Goal: Task Accomplishment & Management: Manage account settings

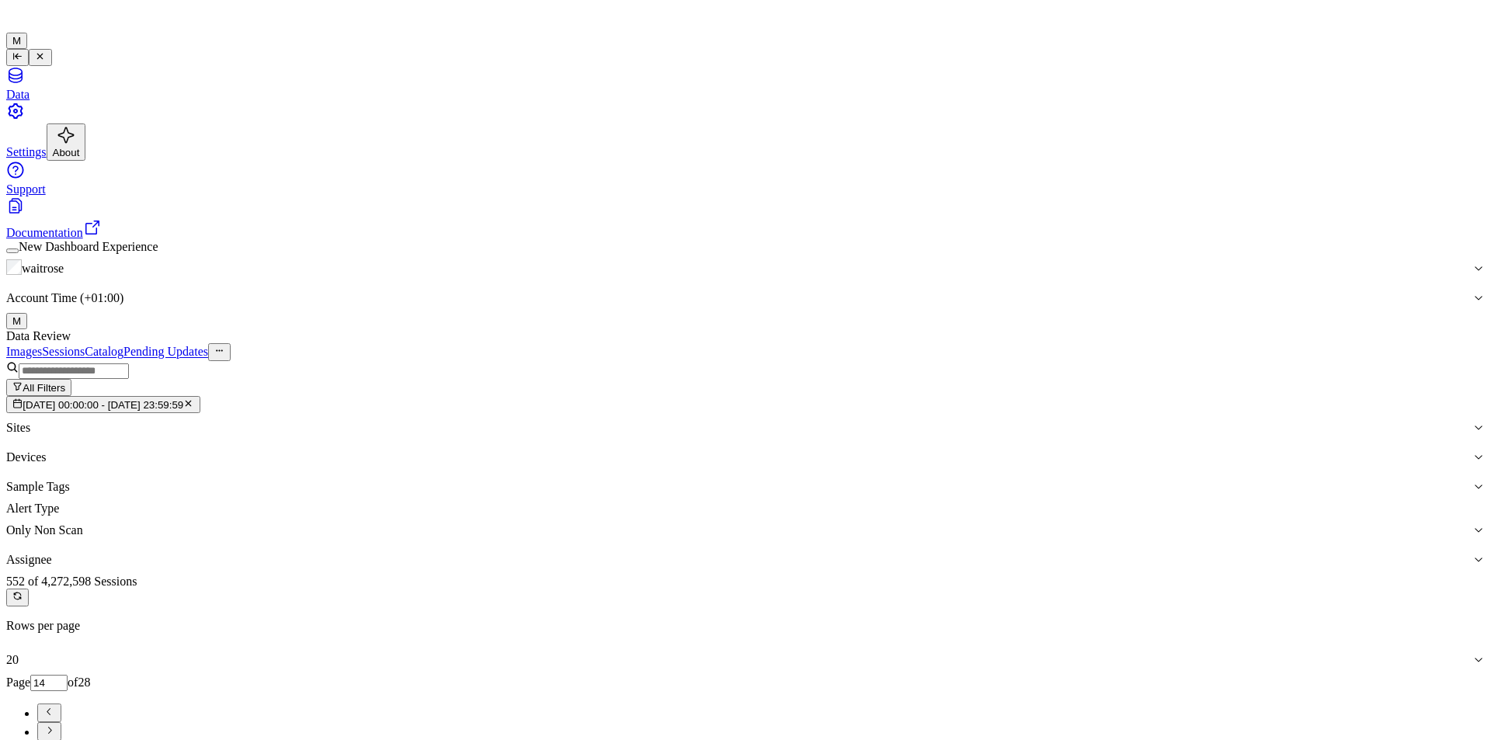
drag, startPoint x: 243, startPoint y: 214, endPoint x: 296, endPoint y: 284, distance: 87.6
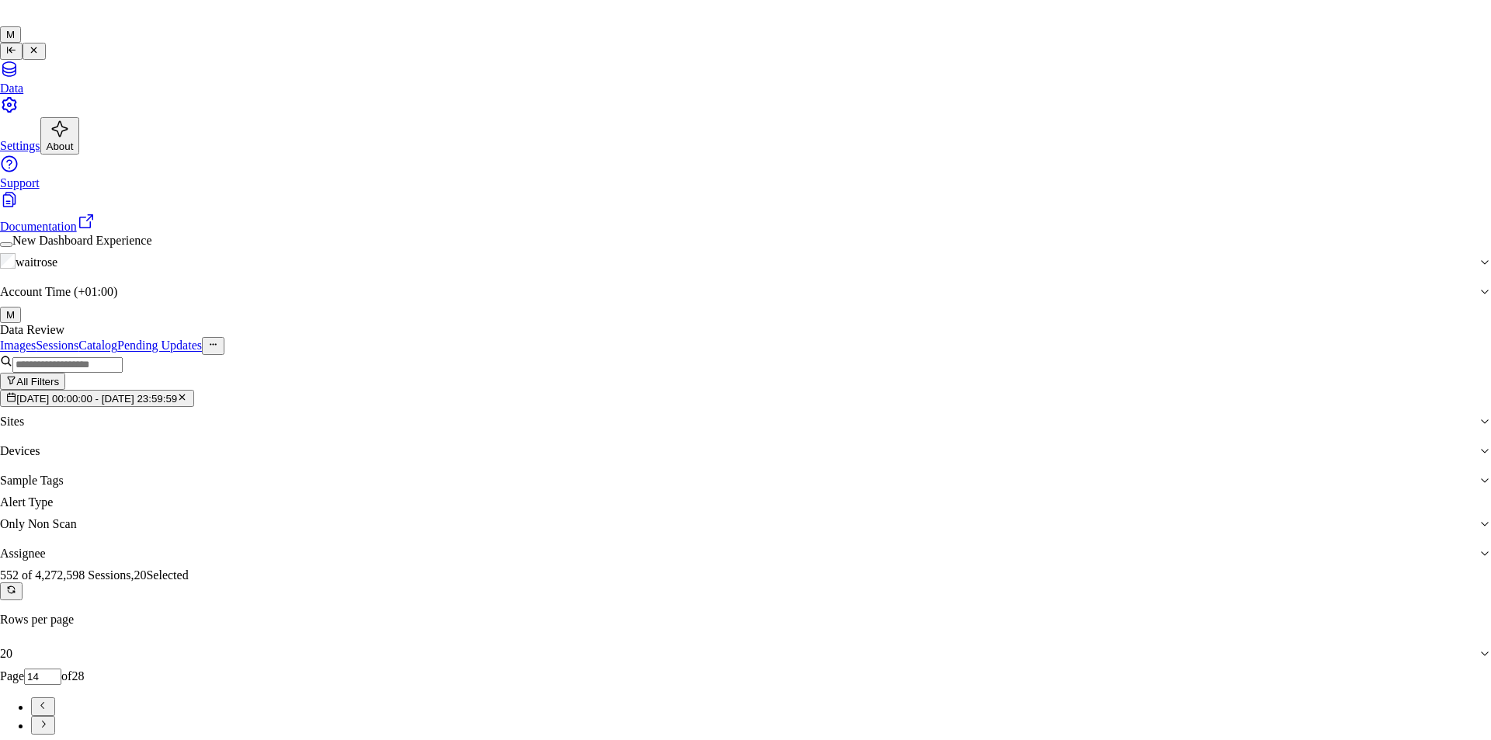
type input "CH"
click at [686, 423] on div "[PERSON_NAME] a" at bounding box center [733, 416] width 235 height 14
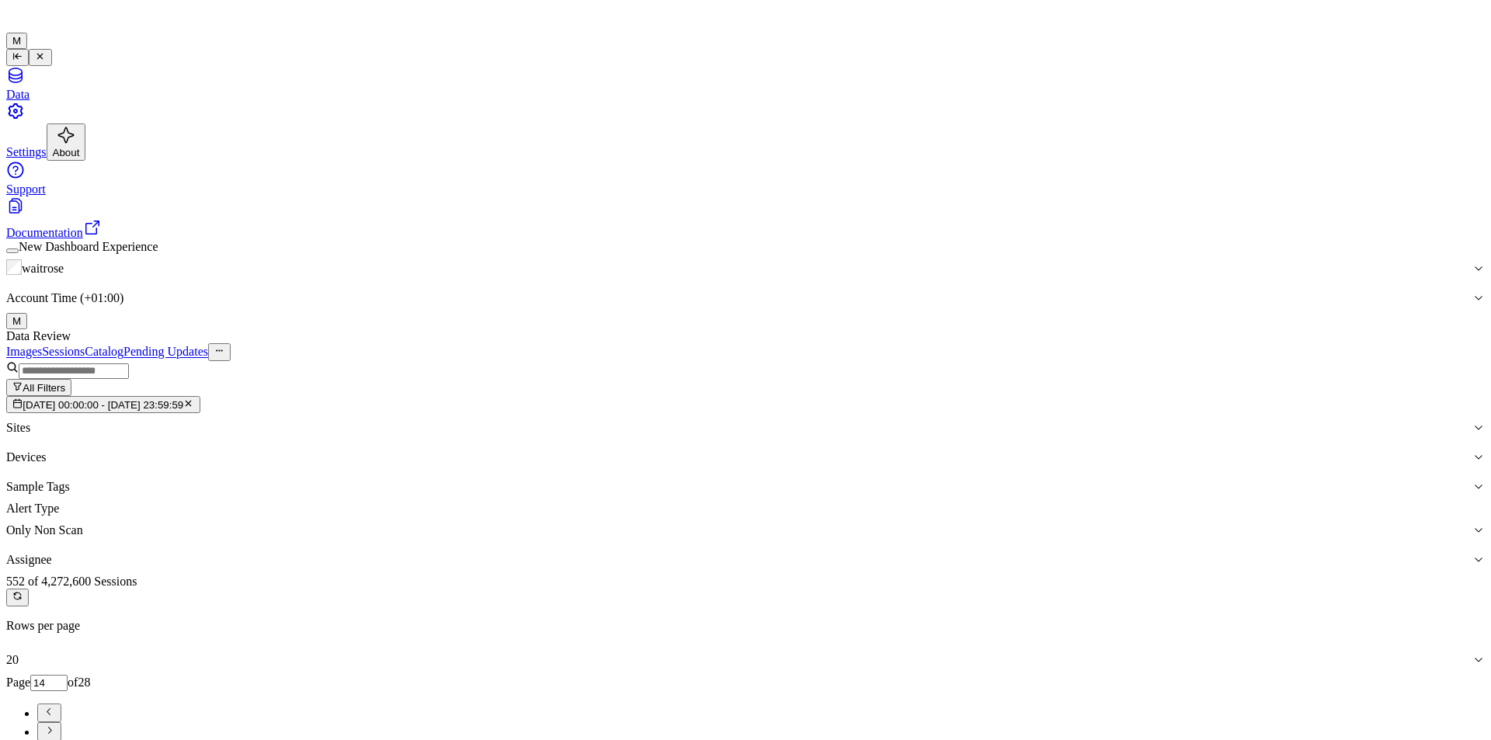
click at [842, 329] on div "Data Review" at bounding box center [745, 336] width 1478 height 14
drag, startPoint x: 1447, startPoint y: 178, endPoint x: 1350, endPoint y: 210, distance: 102.4
click at [55, 724] on icon "Go to next page" at bounding box center [49, 730] width 12 height 12
type input "15"
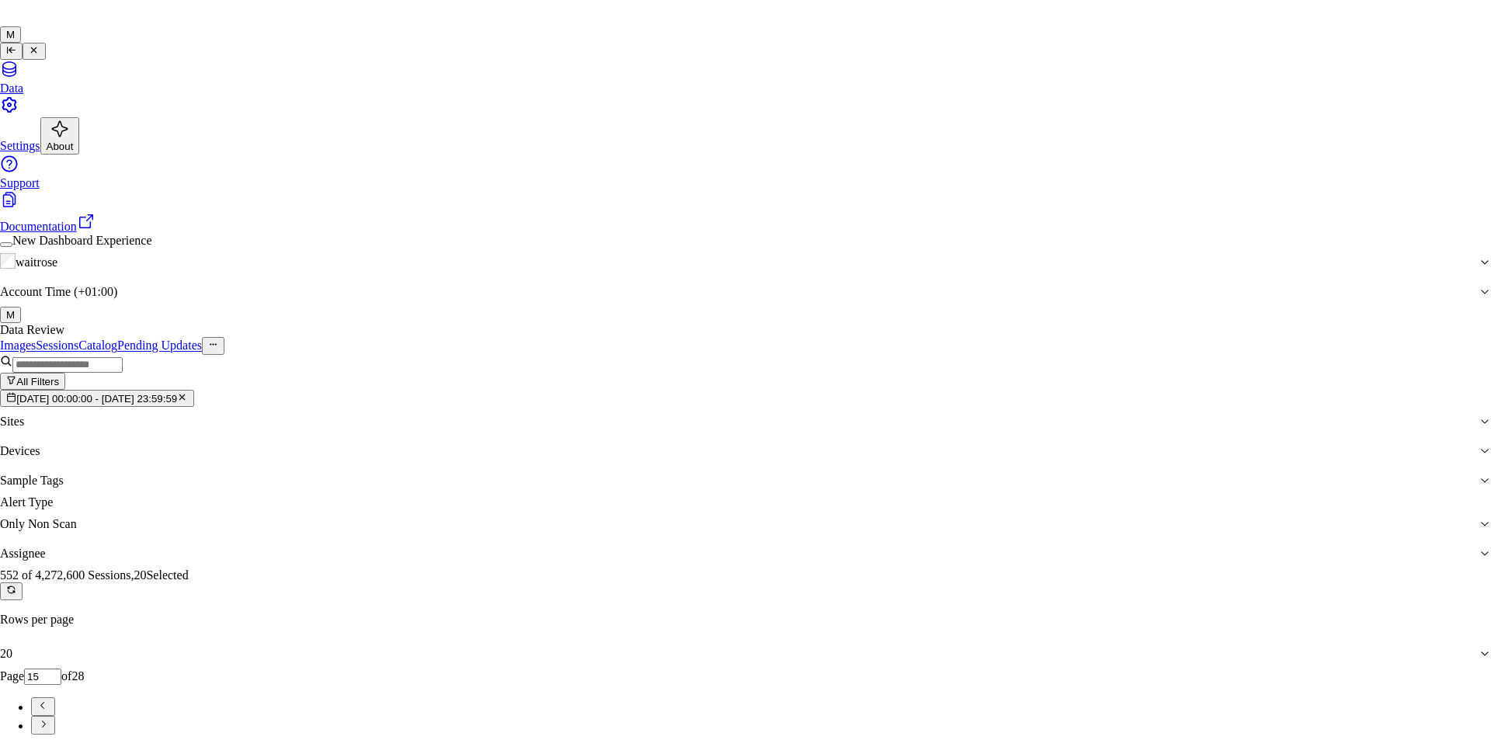
type input "var"
click at [671, 423] on div "[PERSON_NAME] g" at bounding box center [733, 416] width 235 height 14
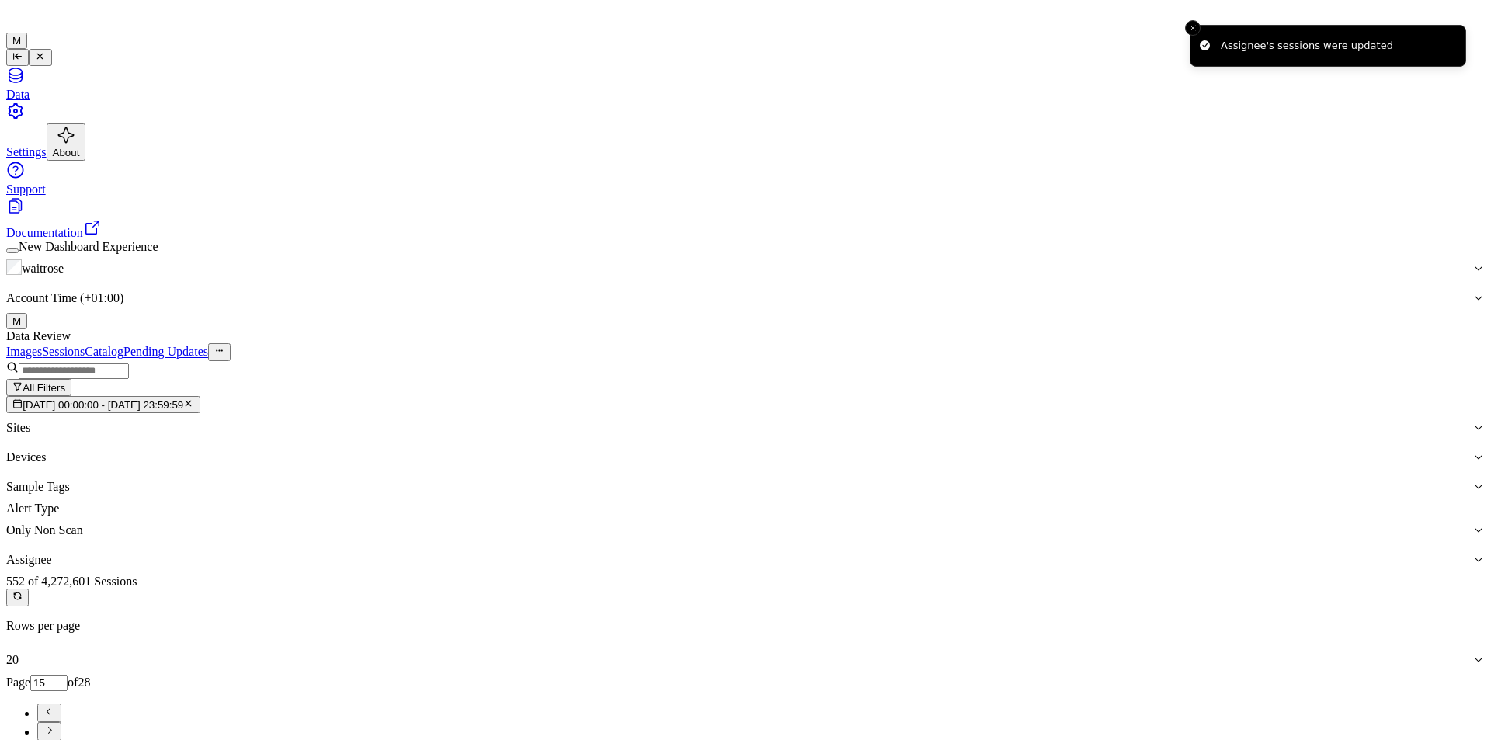
click at [61, 722] on button "Go to next page" at bounding box center [49, 731] width 24 height 19
type input "16"
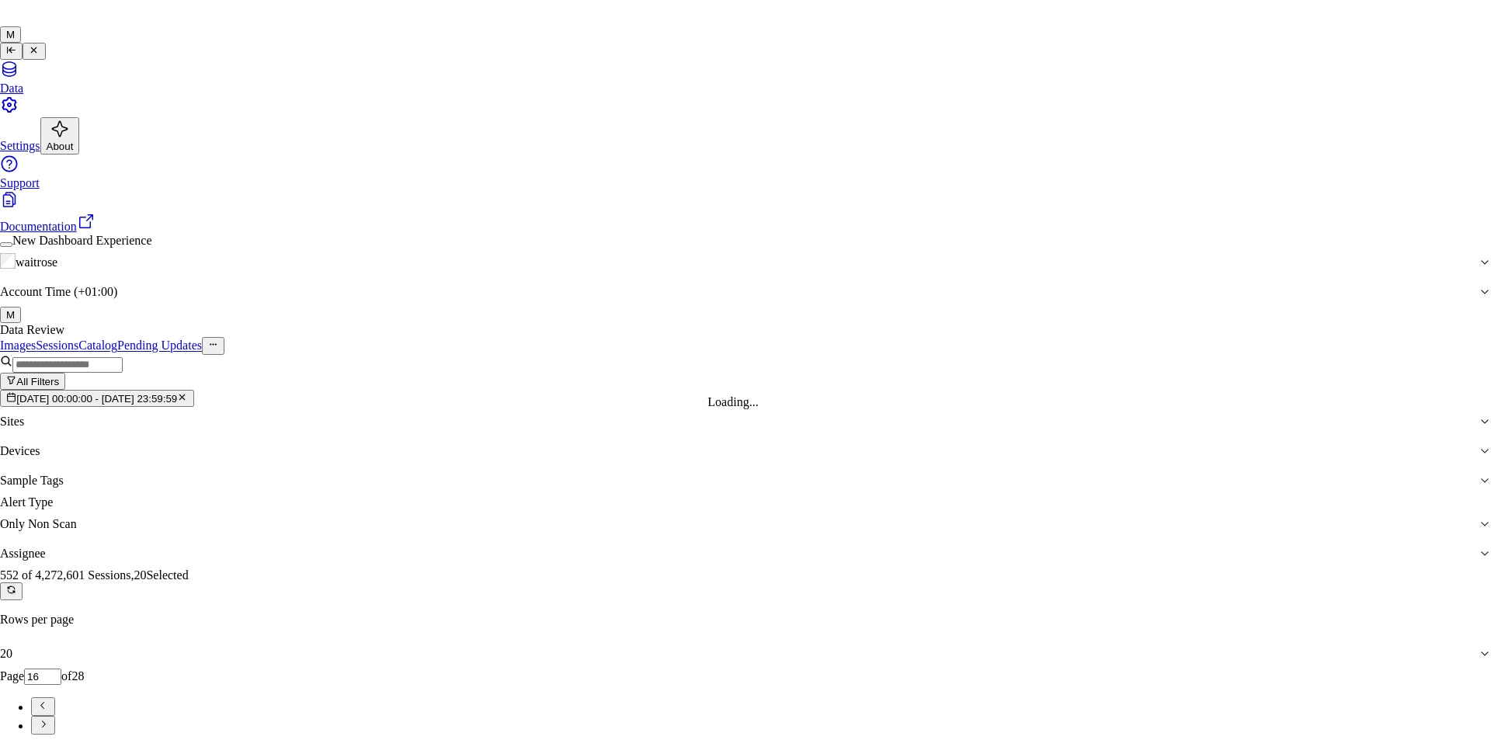
type input "mo"
click at [681, 409] on div "[PERSON_NAME]" at bounding box center [733, 402] width 235 height 14
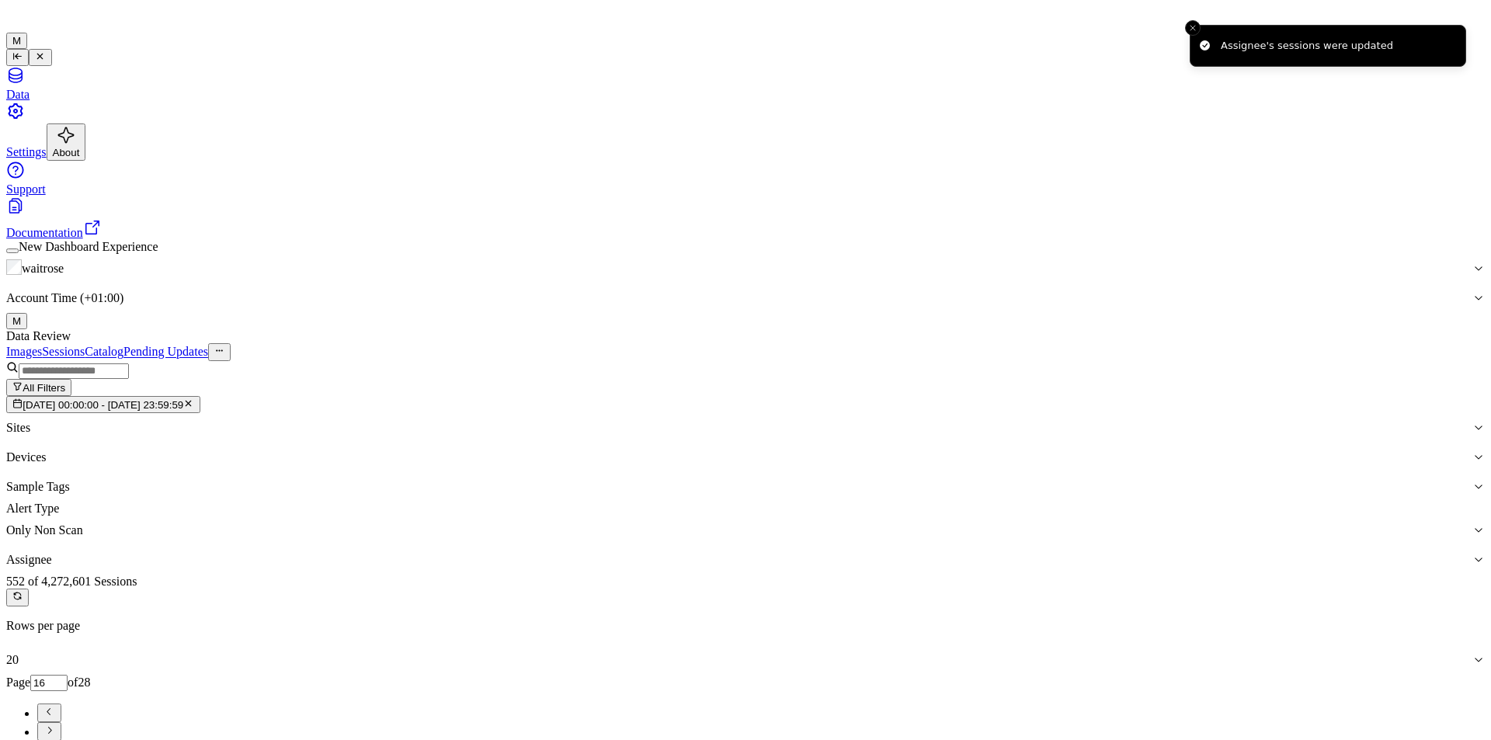
click at [55, 724] on icon "Go to next page" at bounding box center [49, 730] width 12 height 12
type input "17"
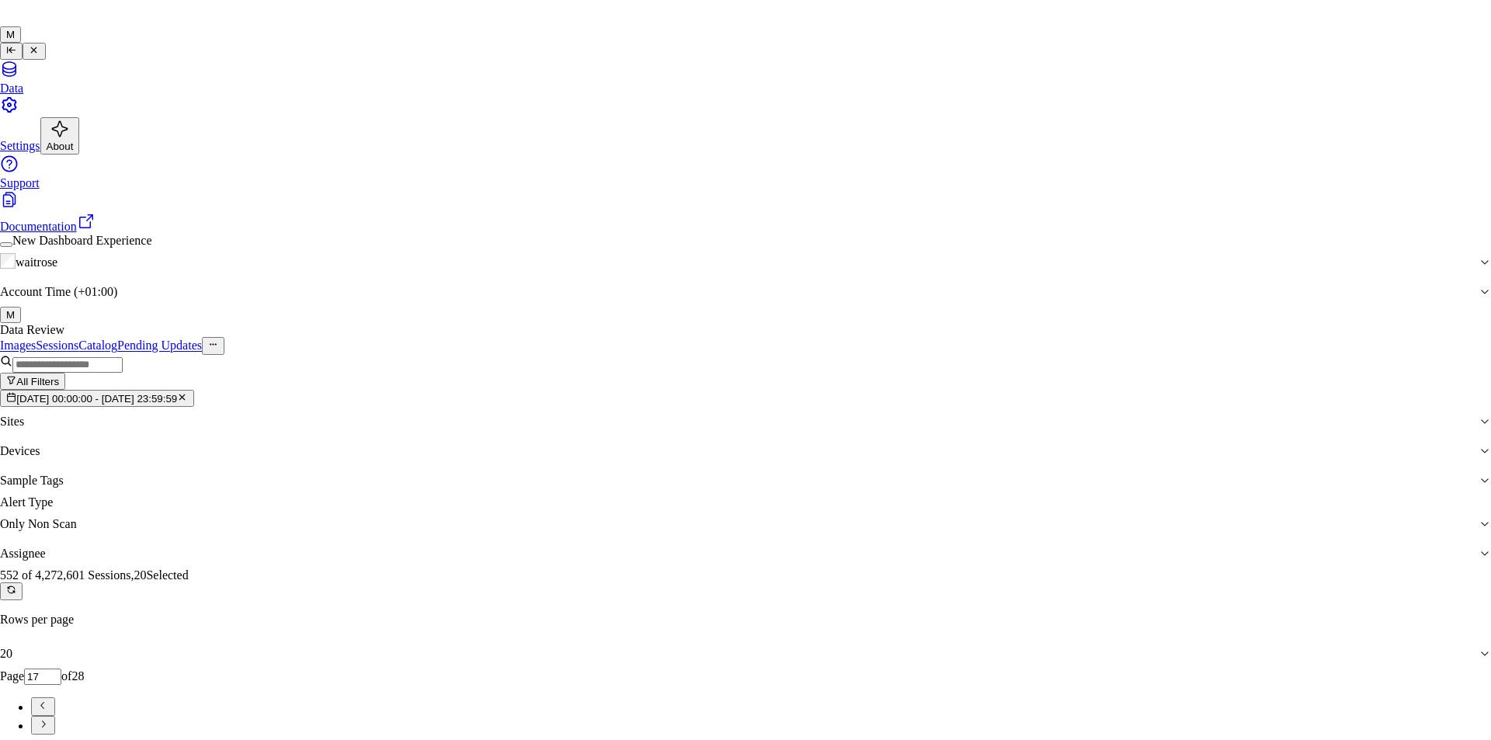
type input "ven"
click at [668, 409] on div "ven kataiah" at bounding box center [733, 402] width 235 height 14
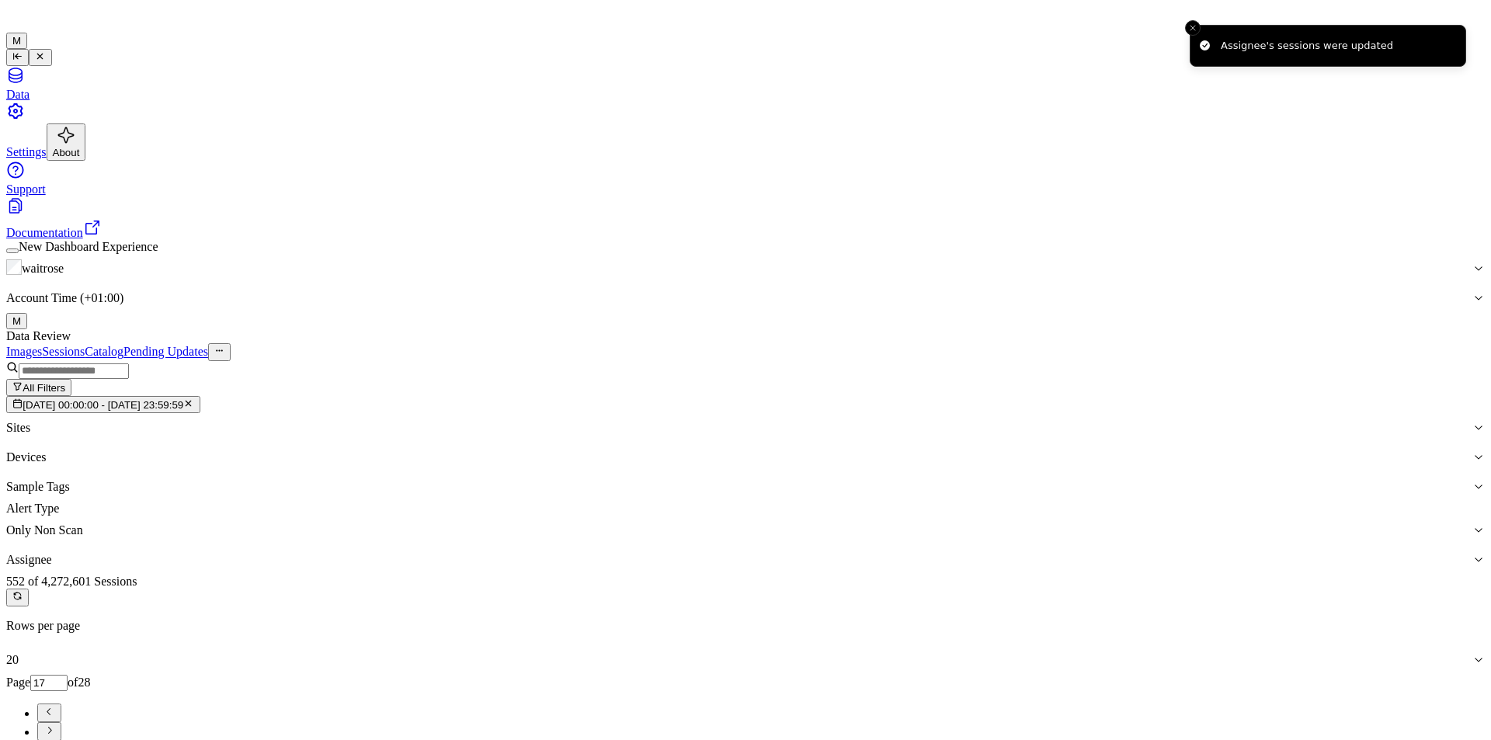
click at [55, 724] on icon "Go to next page" at bounding box center [49, 730] width 12 height 12
type input "18"
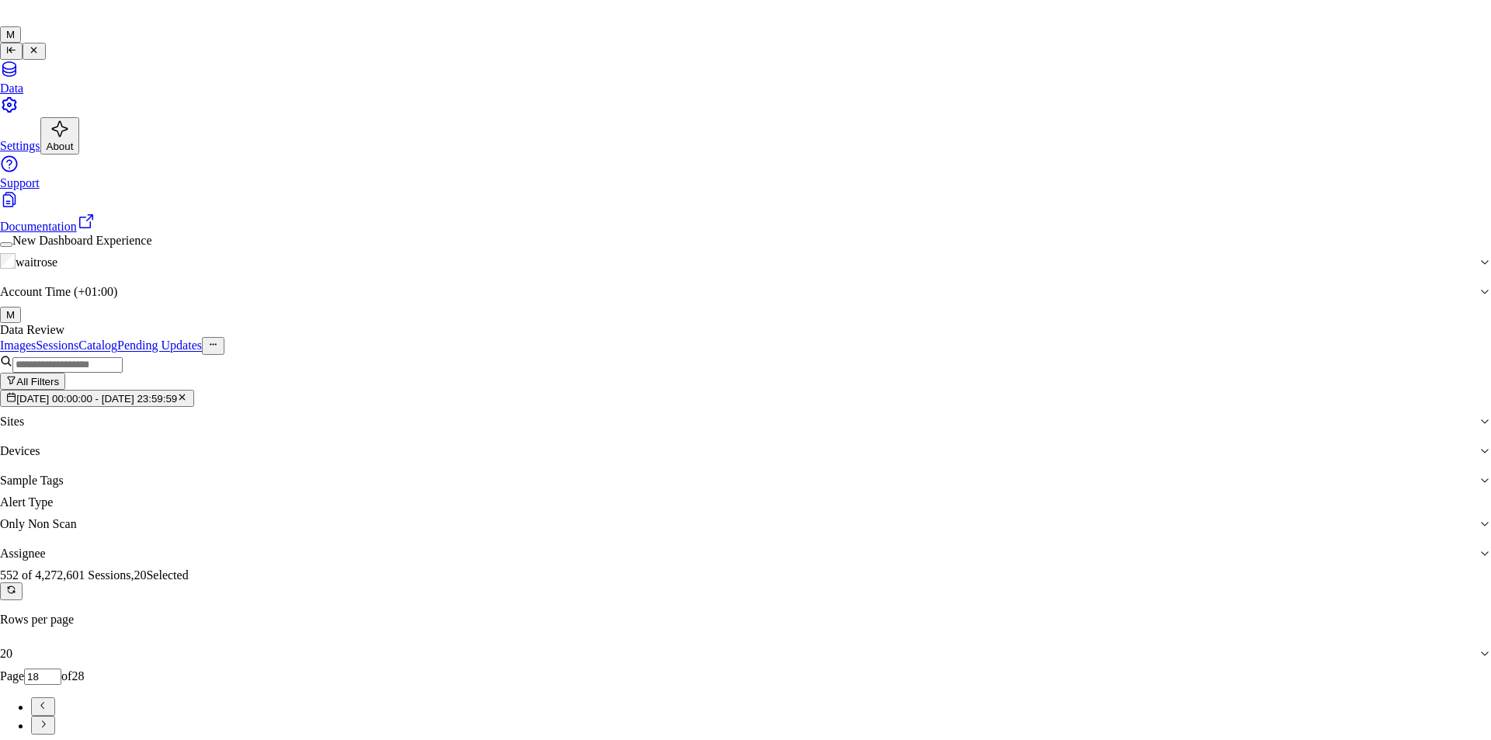
type input "ko"
click at [676, 409] on div "korisetty prem" at bounding box center [733, 402] width 235 height 14
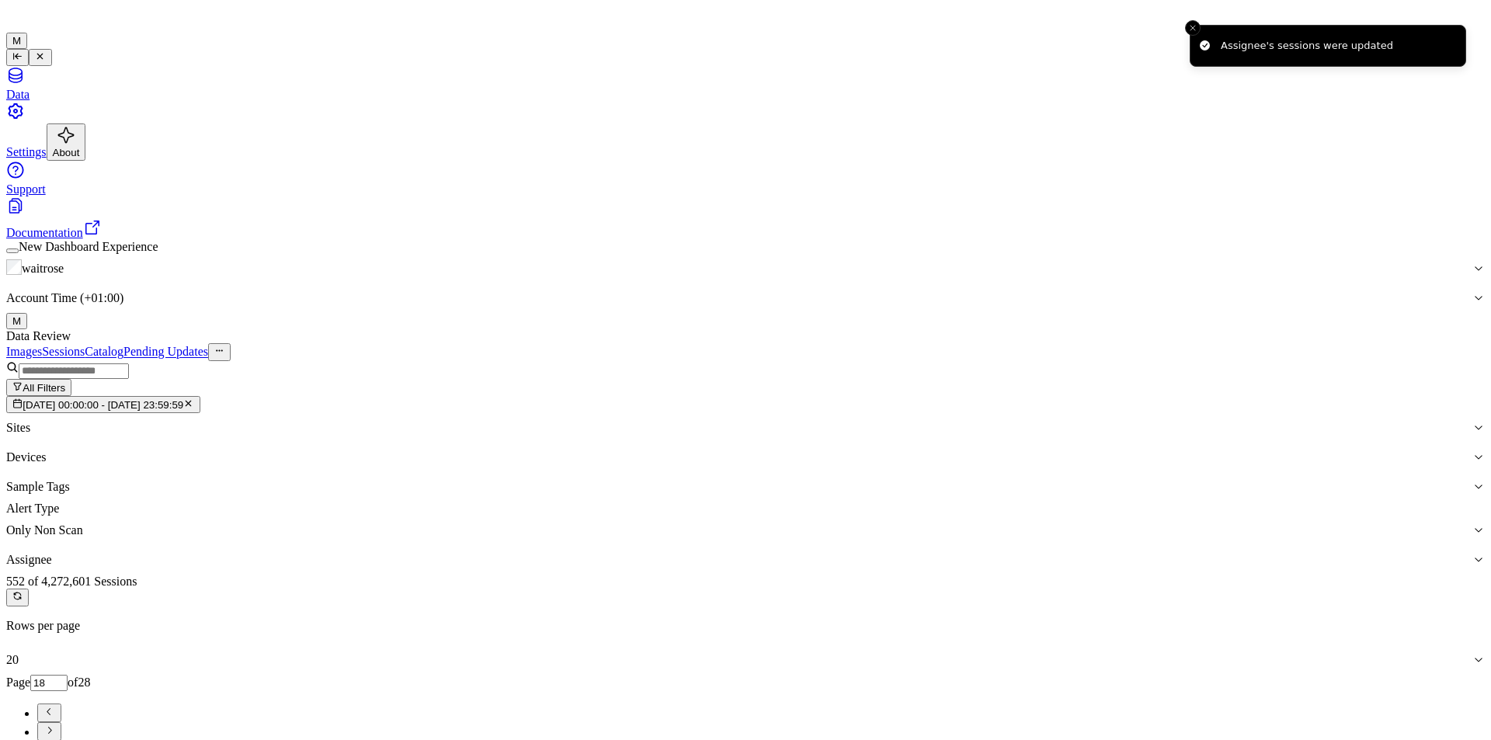
click at [55, 724] on icon "Go to next page" at bounding box center [49, 730] width 12 height 12
type input "19"
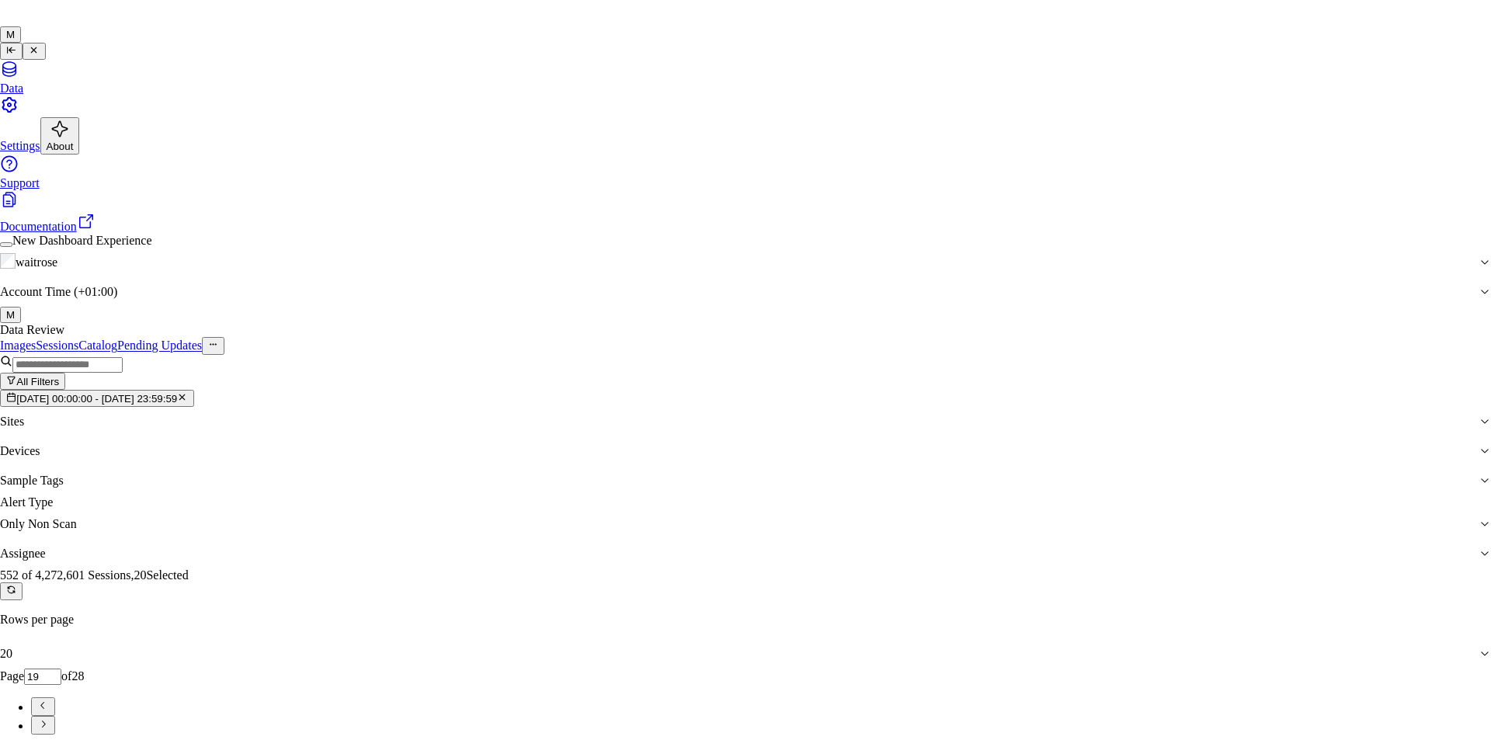
type input "ru"
click at [665, 409] on div "rupa a" at bounding box center [733, 402] width 235 height 14
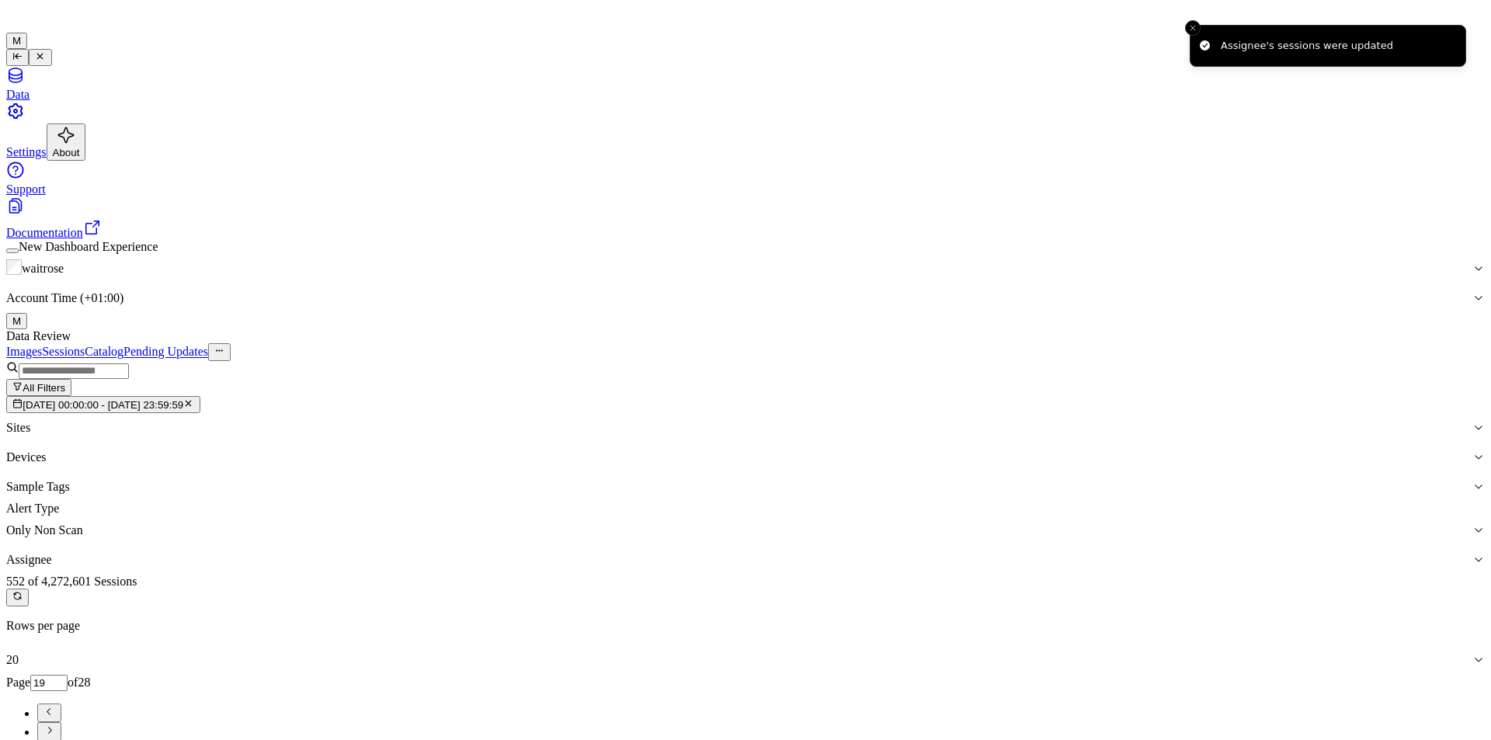
click at [61, 722] on button "Go to next page" at bounding box center [49, 731] width 24 height 19
type input "20"
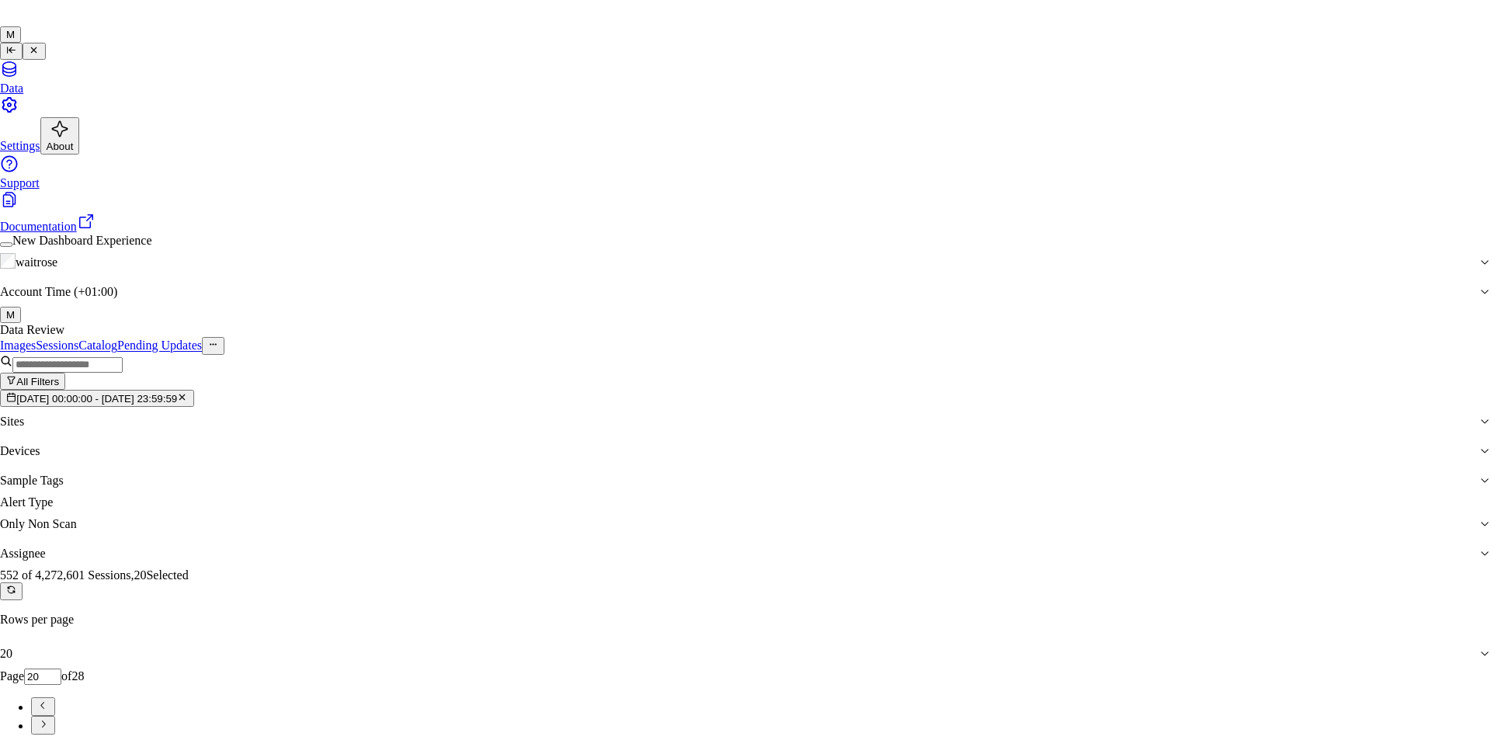
type input "ank"
click at [667, 409] on div "[PERSON_NAME]" at bounding box center [733, 402] width 235 height 14
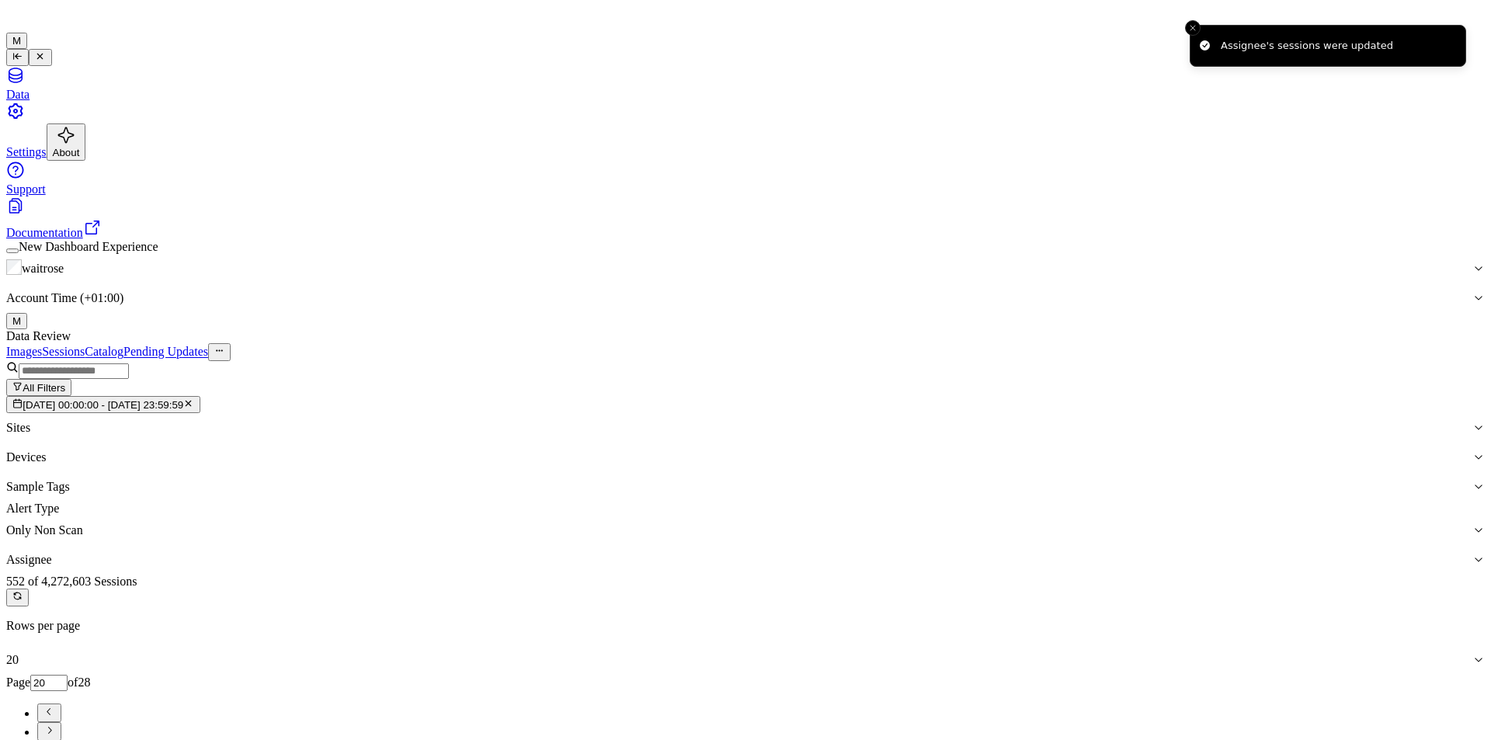
click at [61, 722] on button "Go to next page" at bounding box center [49, 731] width 24 height 19
type input "21"
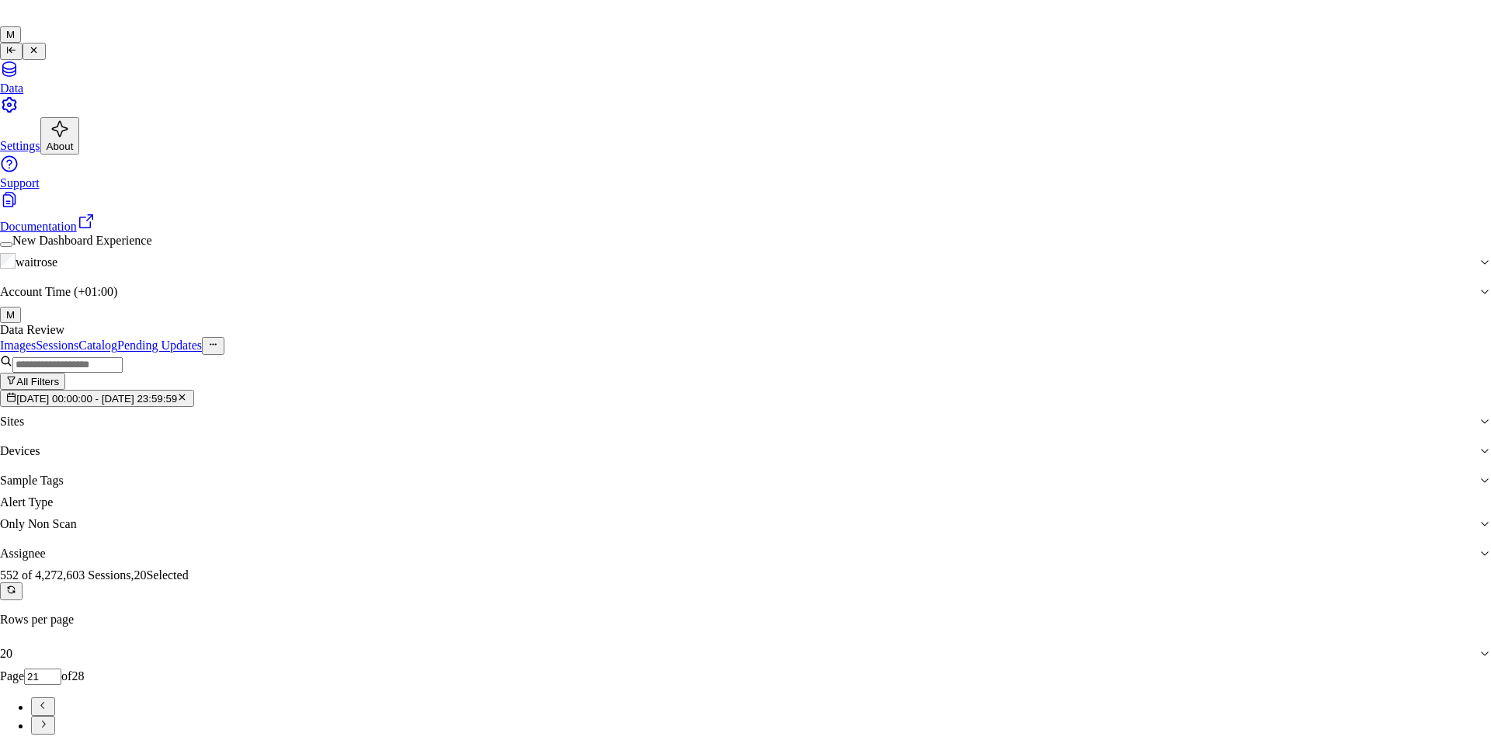
type input "ro"
click at [666, 409] on div "[PERSON_NAME]" at bounding box center [733, 402] width 235 height 14
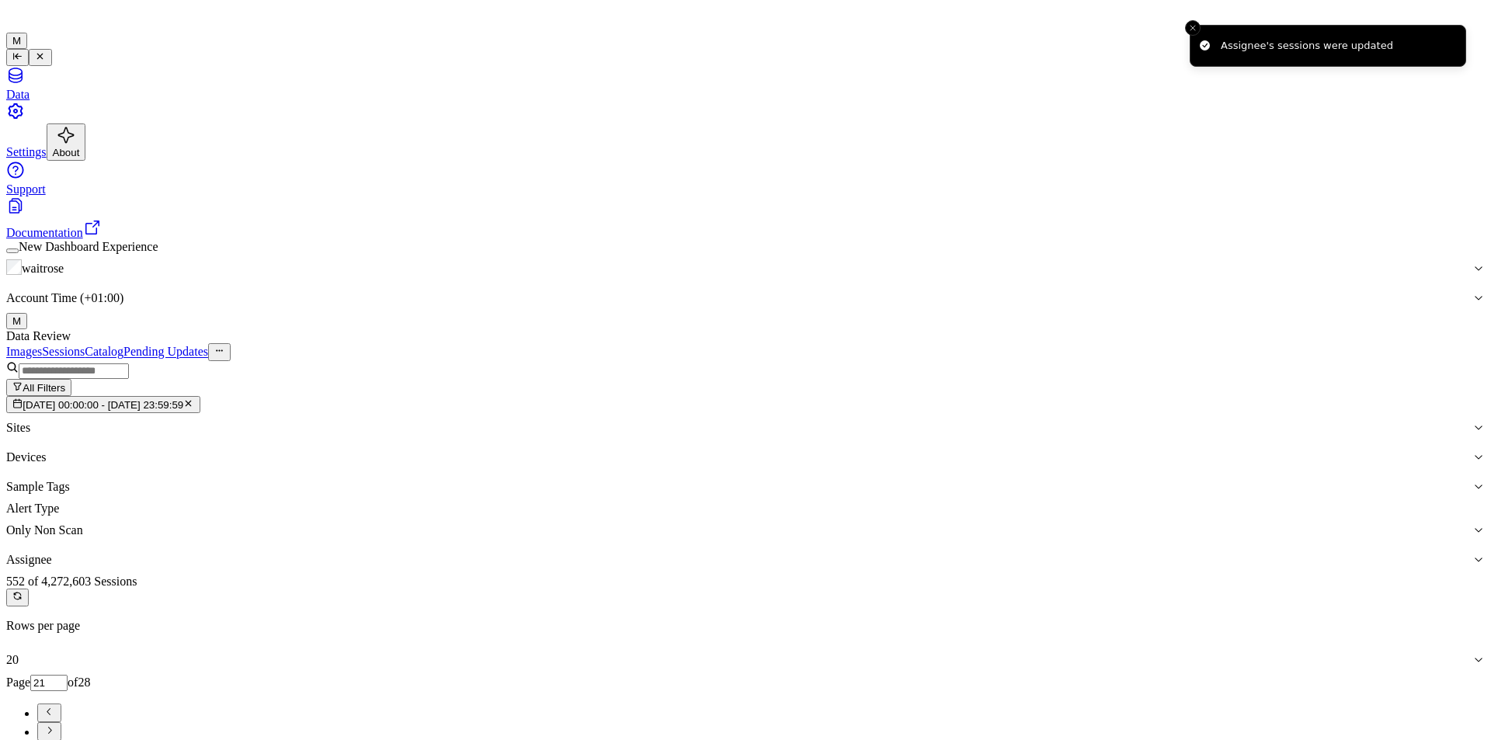
click at [55, 724] on icon "Go to next page" at bounding box center [49, 730] width 12 height 12
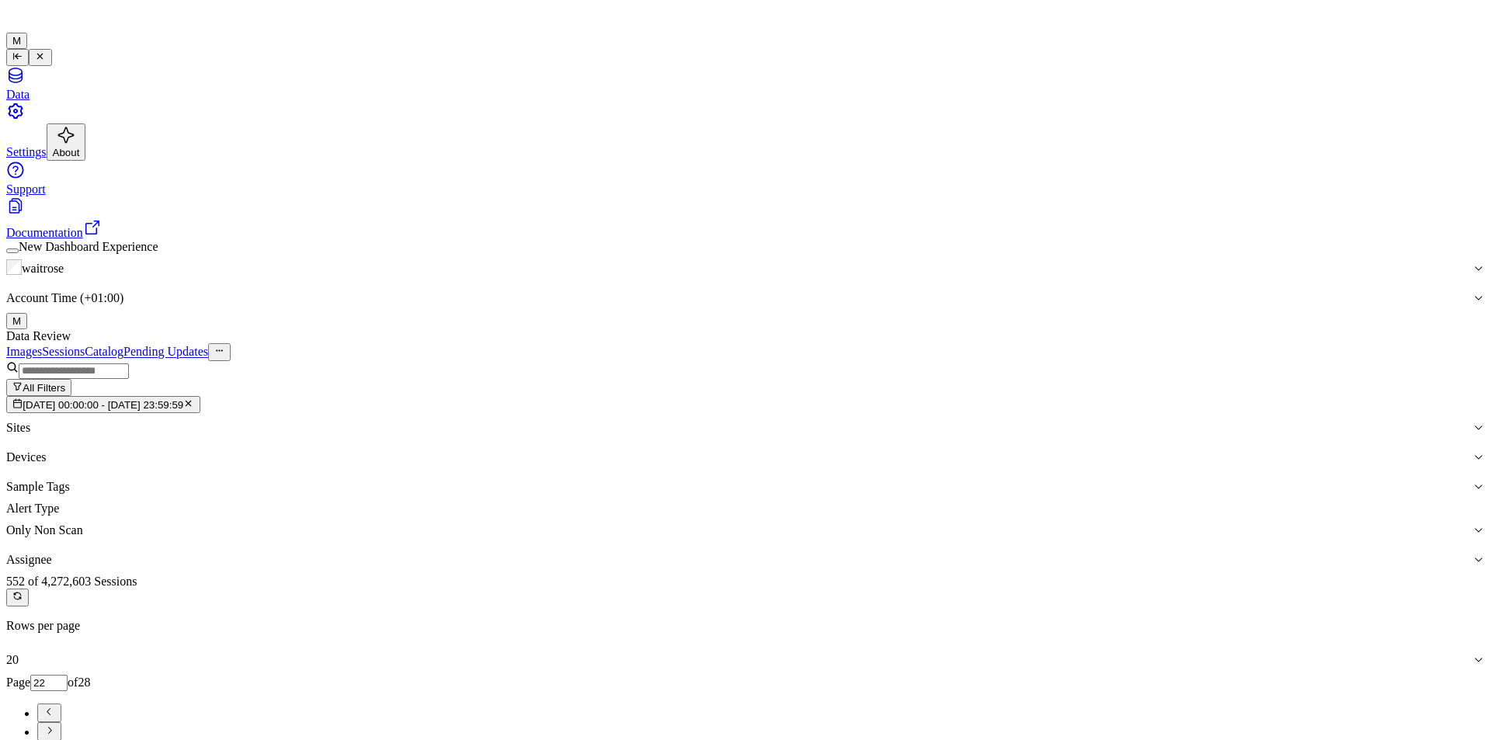
click at [1163, 343] on div "Images Sessions Catalog Pending Updates" at bounding box center [745, 351] width 1478 height 17
click at [55, 724] on icon "Go to next page" at bounding box center [49, 730] width 12 height 12
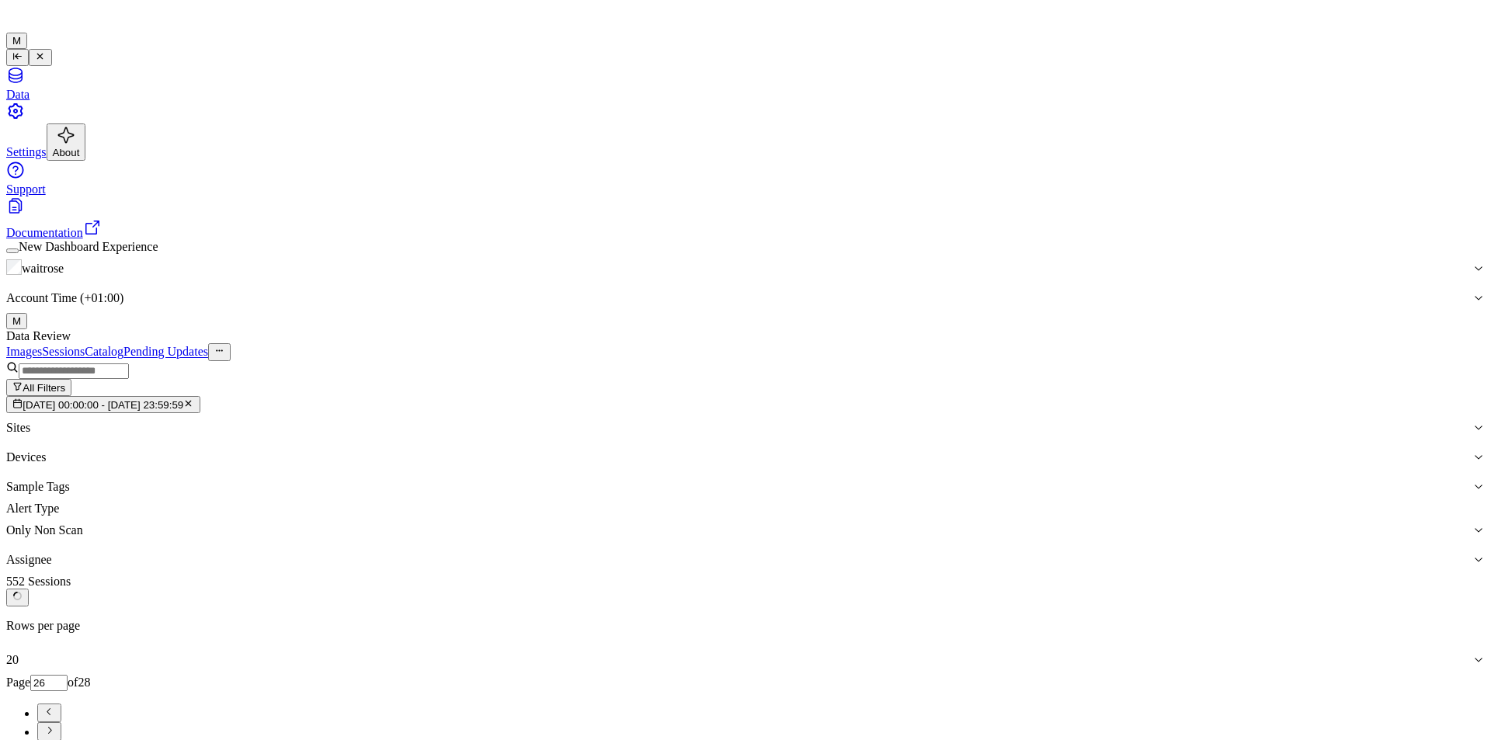
click at [55, 724] on icon "Go to next page" at bounding box center [49, 730] width 12 height 12
click at [1445, 722] on li "pagination" at bounding box center [760, 731] width 1447 height 19
click at [61, 704] on button "Go to previous page" at bounding box center [49, 713] width 24 height 19
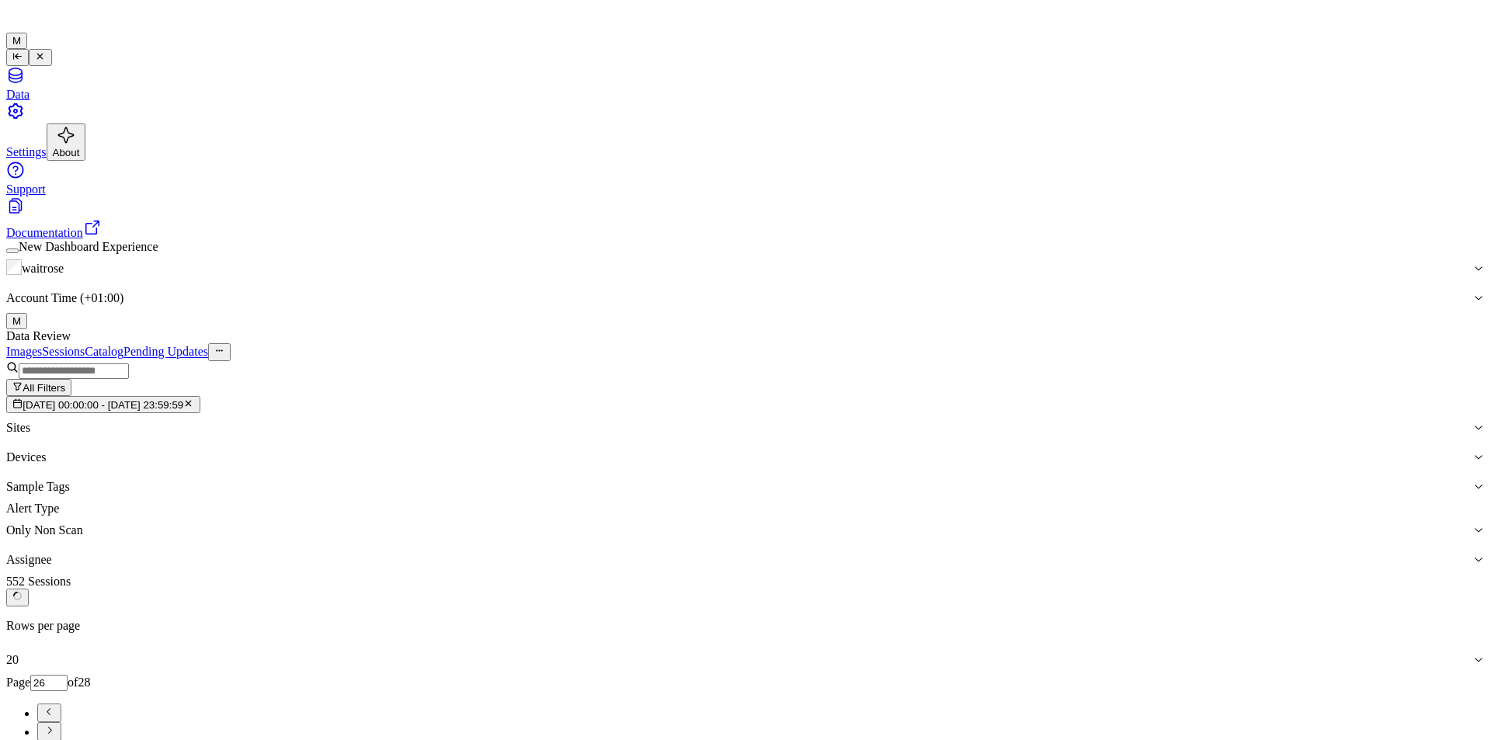
click at [61, 704] on button "Go to previous page" at bounding box center [49, 713] width 24 height 19
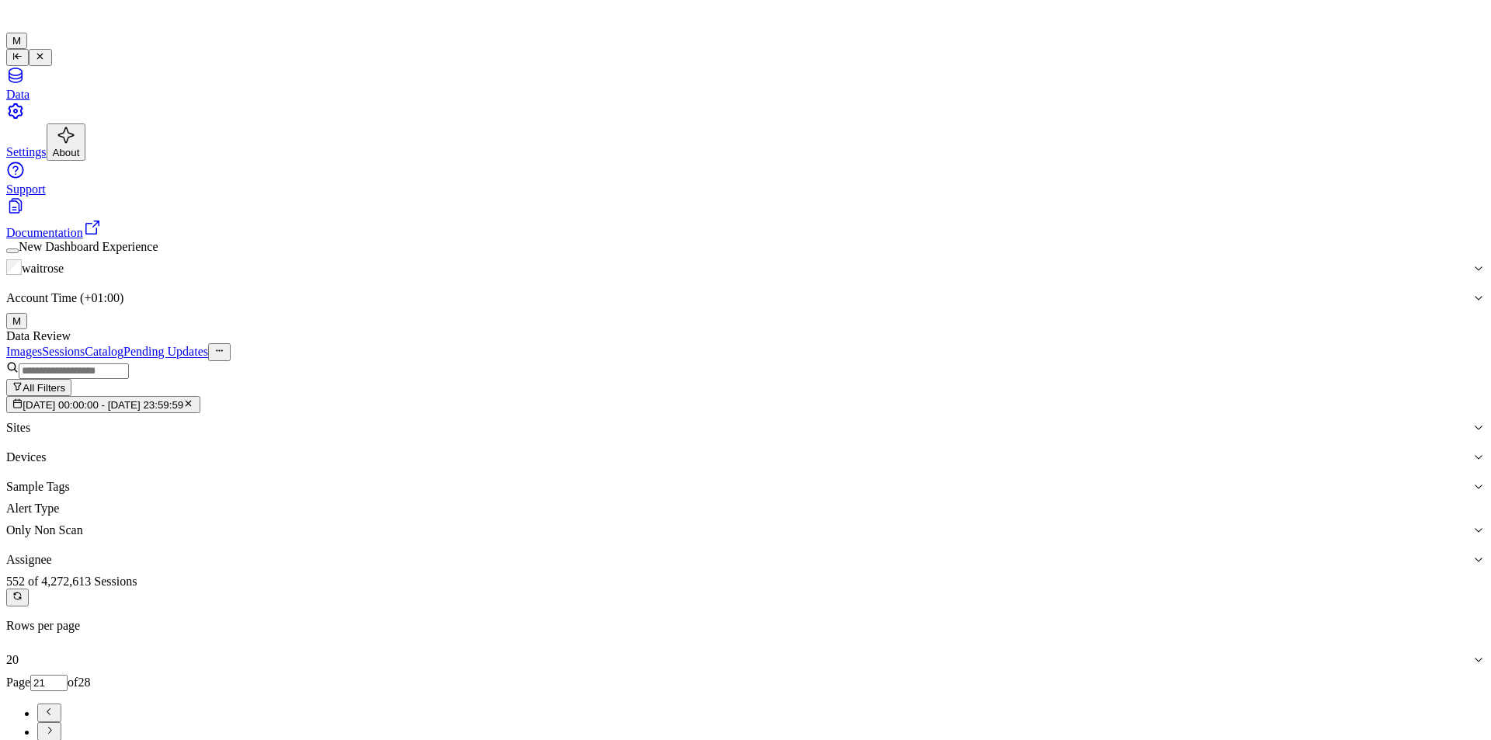
click at [55, 724] on icon "Go to next page" at bounding box center [49, 730] width 12 height 12
type input "22"
click at [1268, 343] on div "Images Sessions Catalog Pending Updates" at bounding box center [745, 351] width 1478 height 17
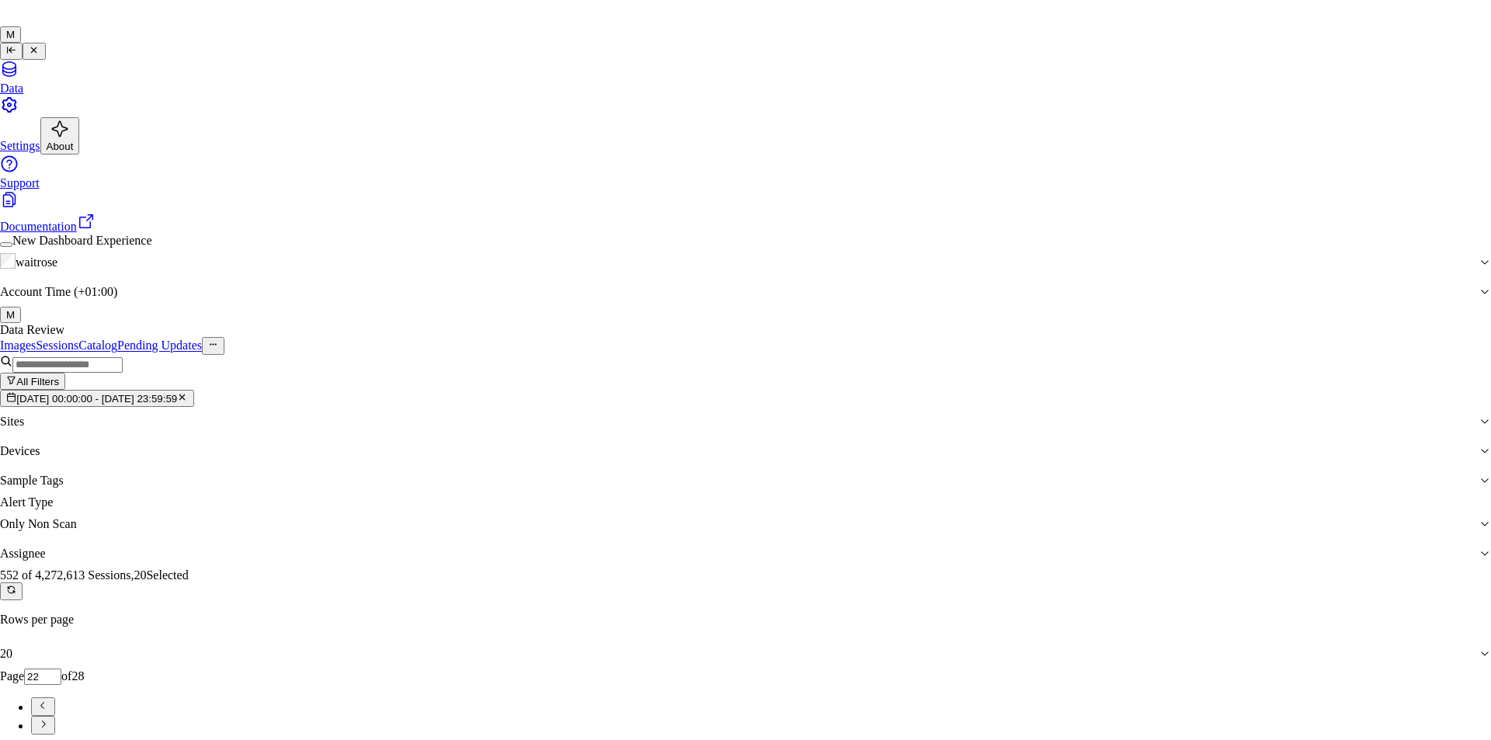
type input "ch"
click at [668, 423] on div "[PERSON_NAME] a" at bounding box center [733, 416] width 235 height 14
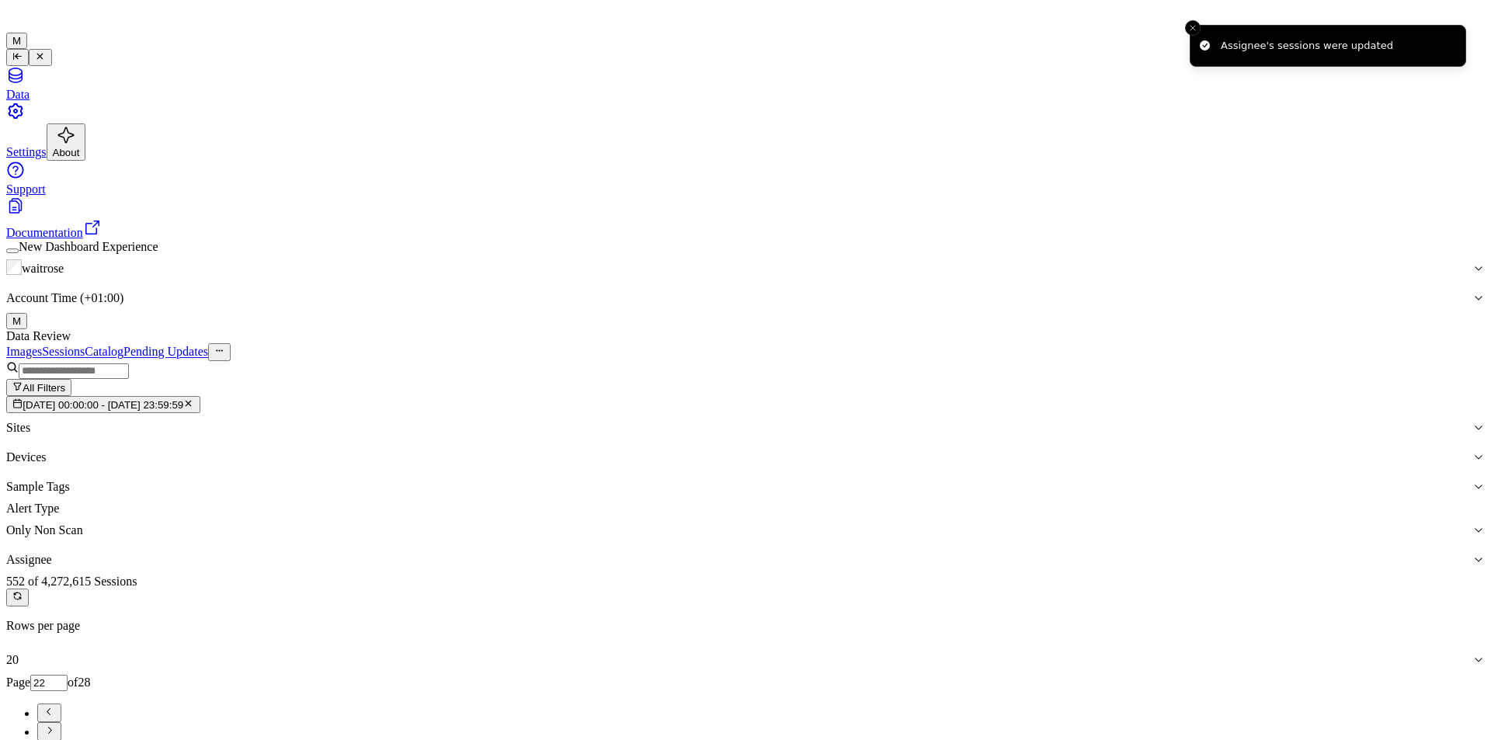
click at [61, 722] on button "Go to next page" at bounding box center [49, 731] width 24 height 19
type input "23"
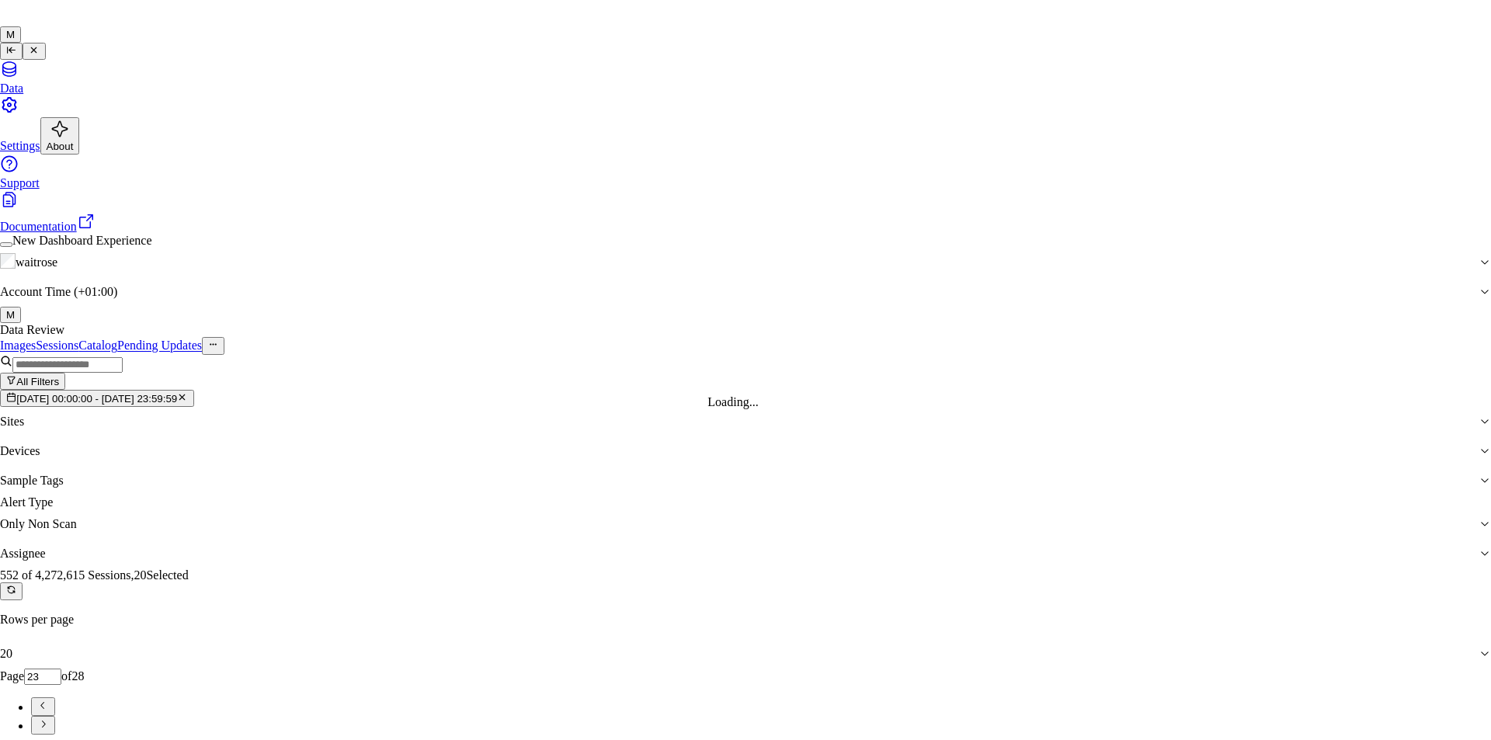
type input "var"
click at [672, 423] on div "[PERSON_NAME] g" at bounding box center [733, 416] width 235 height 14
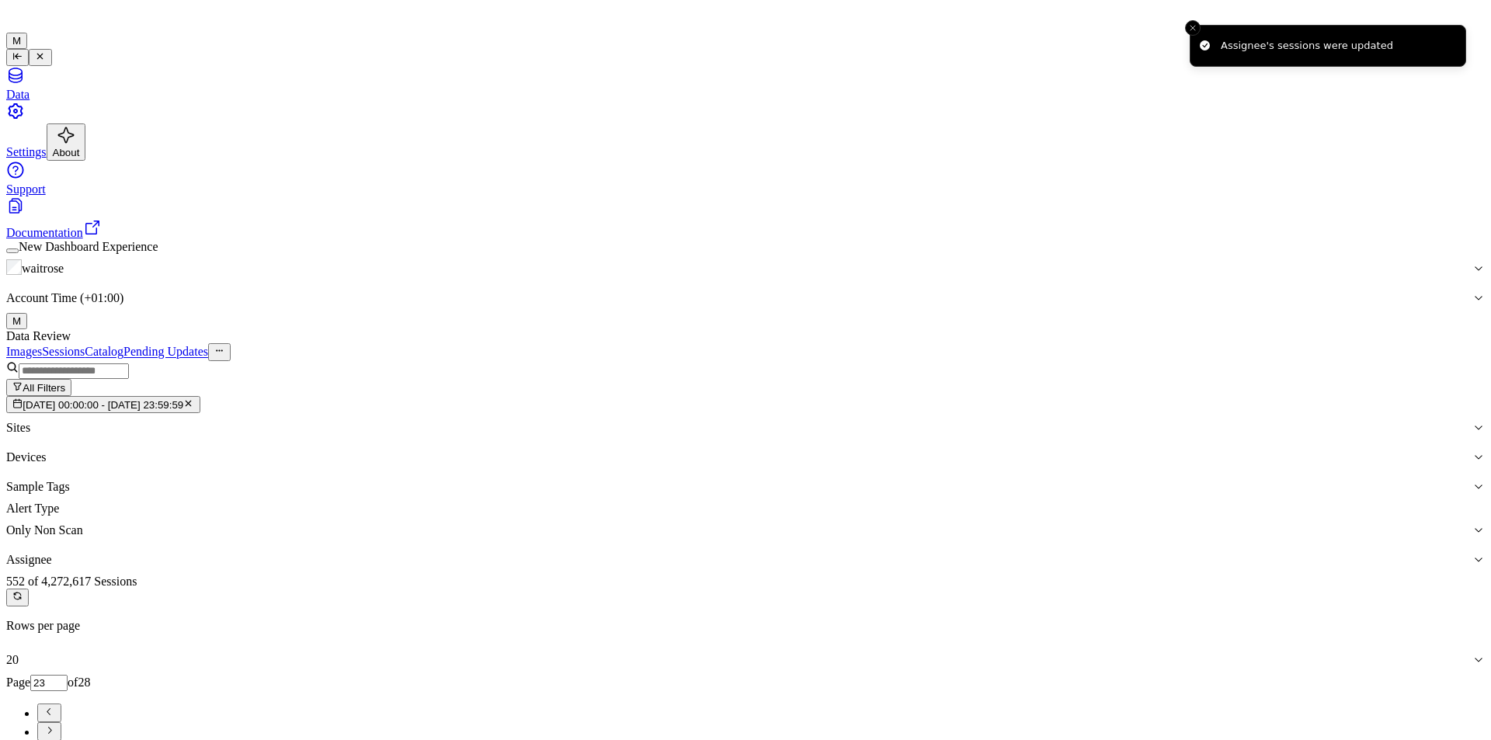
click at [55, 724] on icon "Go to next page" at bounding box center [49, 730] width 12 height 12
type input "24"
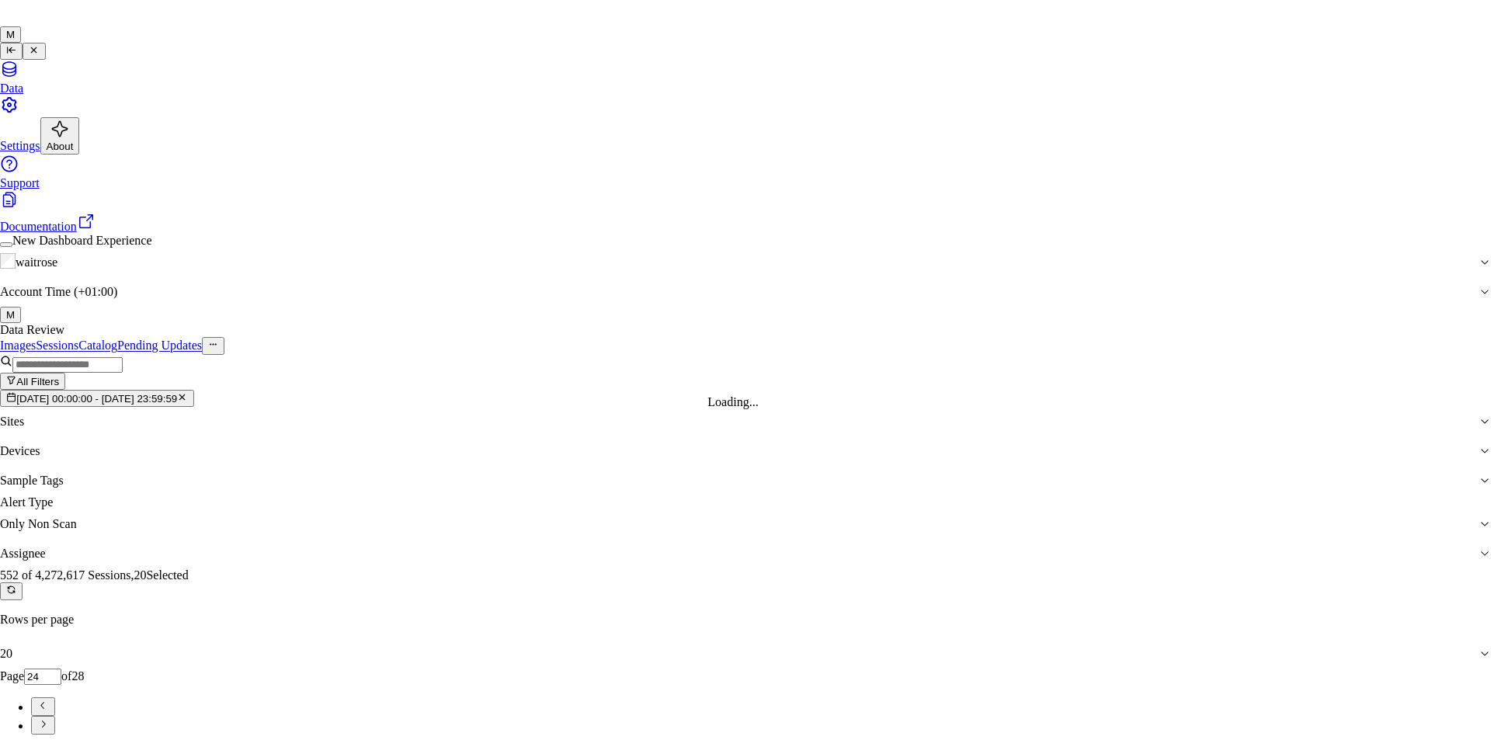
type input "mo"
click at [665, 409] on div "[PERSON_NAME]" at bounding box center [733, 402] width 235 height 14
click at [707, 409] on div "[PERSON_NAME]" at bounding box center [733, 402] width 235 height 14
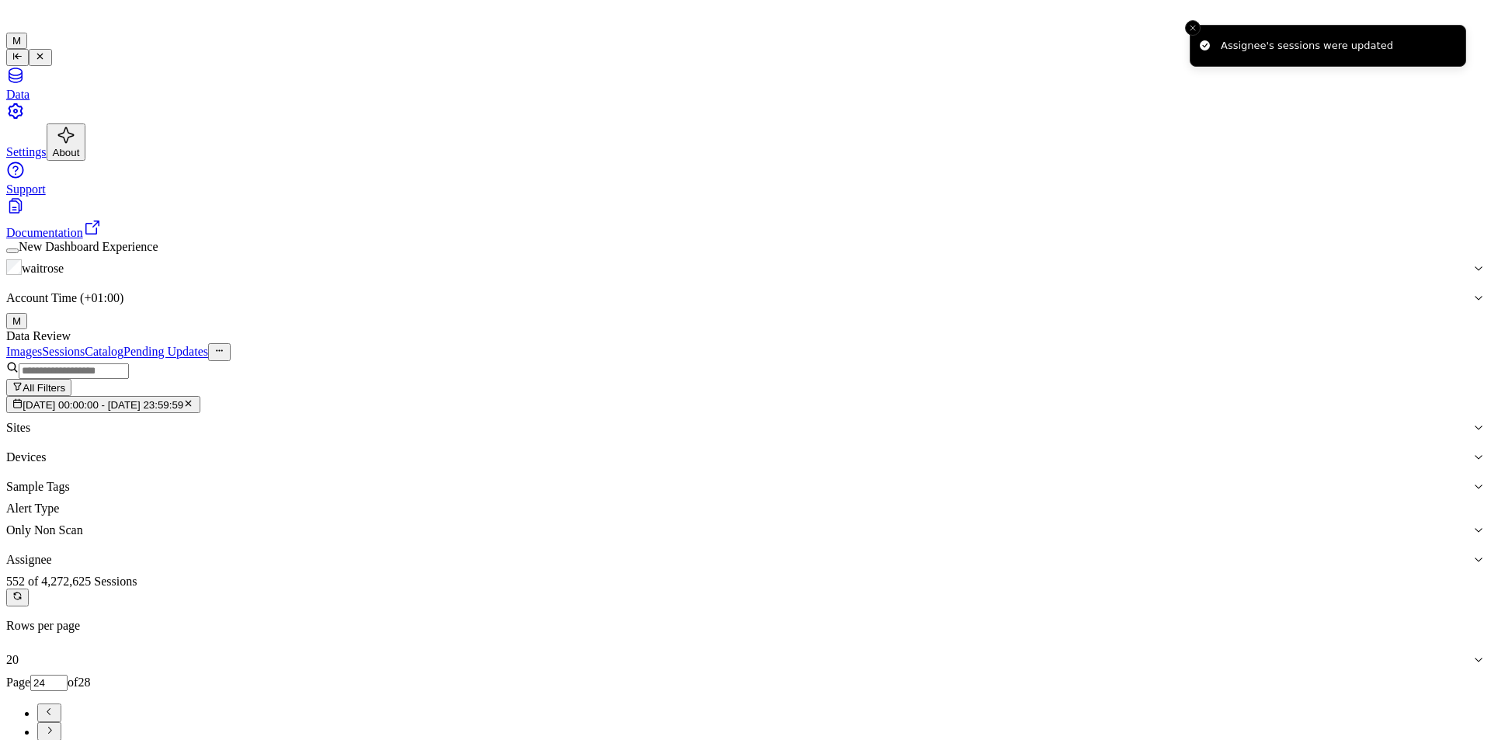
click at [61, 722] on button "Go to next page" at bounding box center [49, 731] width 24 height 19
type input "25"
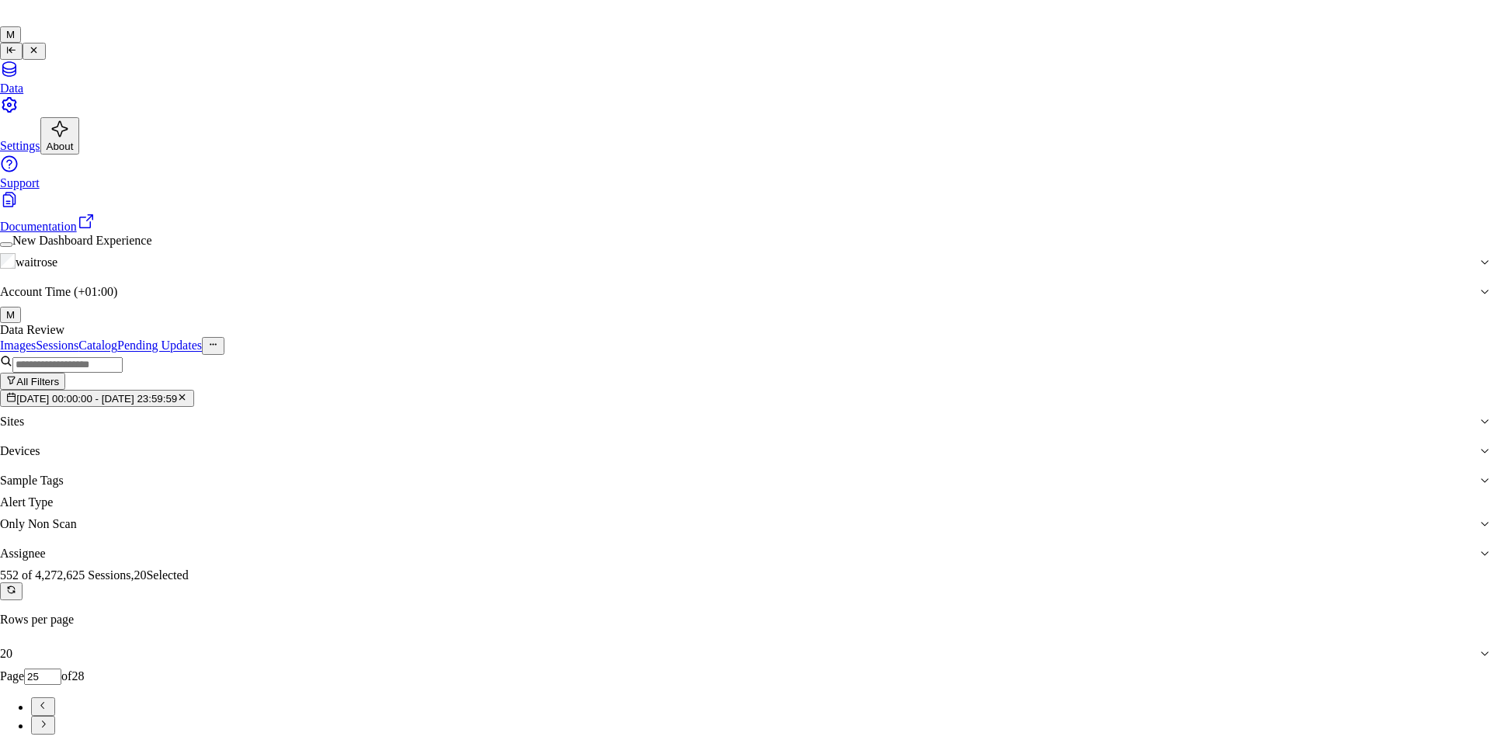
type input "ven"
click at [686, 409] on div "ven kataiah" at bounding box center [733, 402] width 235 height 14
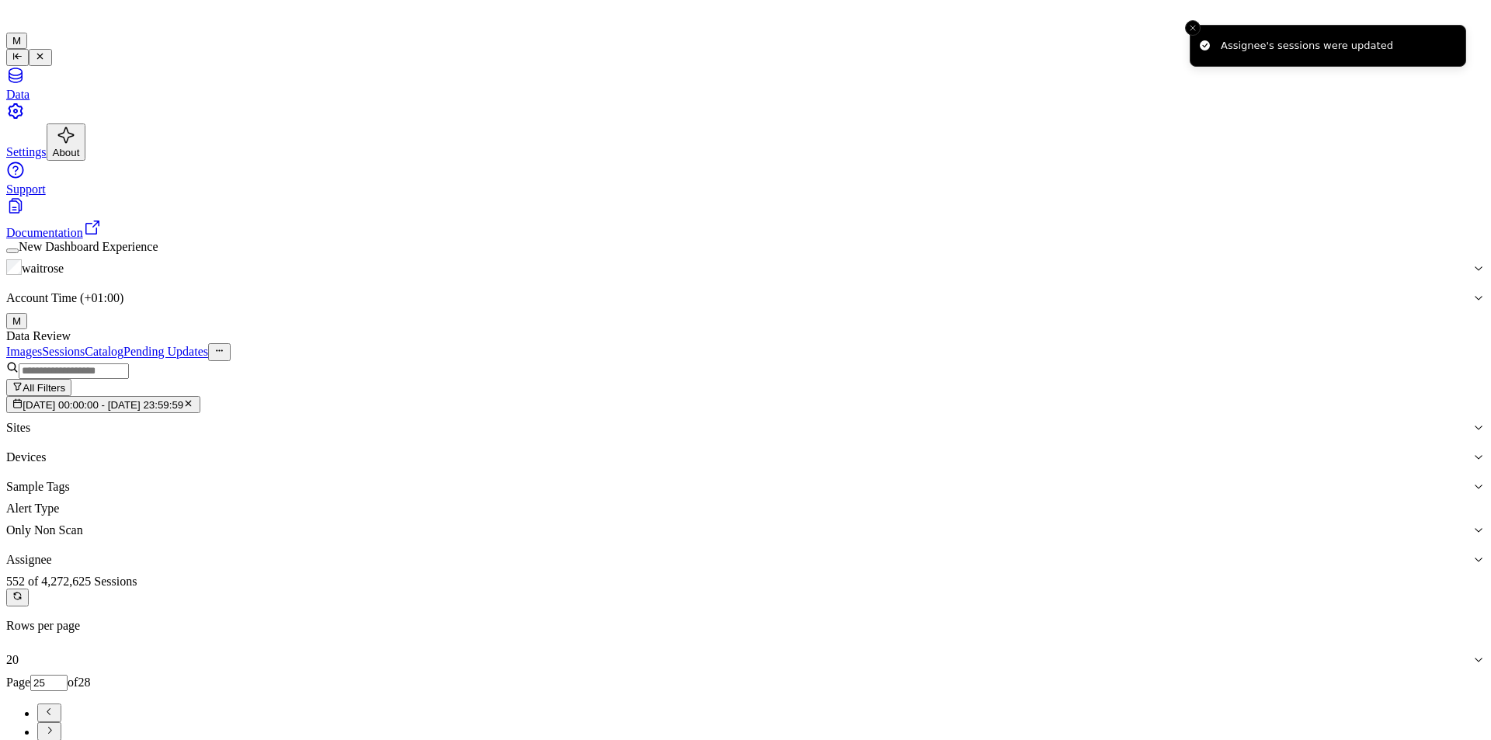
click at [1437, 704] on ul "pagination" at bounding box center [745, 722] width 1478 height 37
click at [55, 724] on icon "Go to next page" at bounding box center [49, 730] width 12 height 12
type input "26"
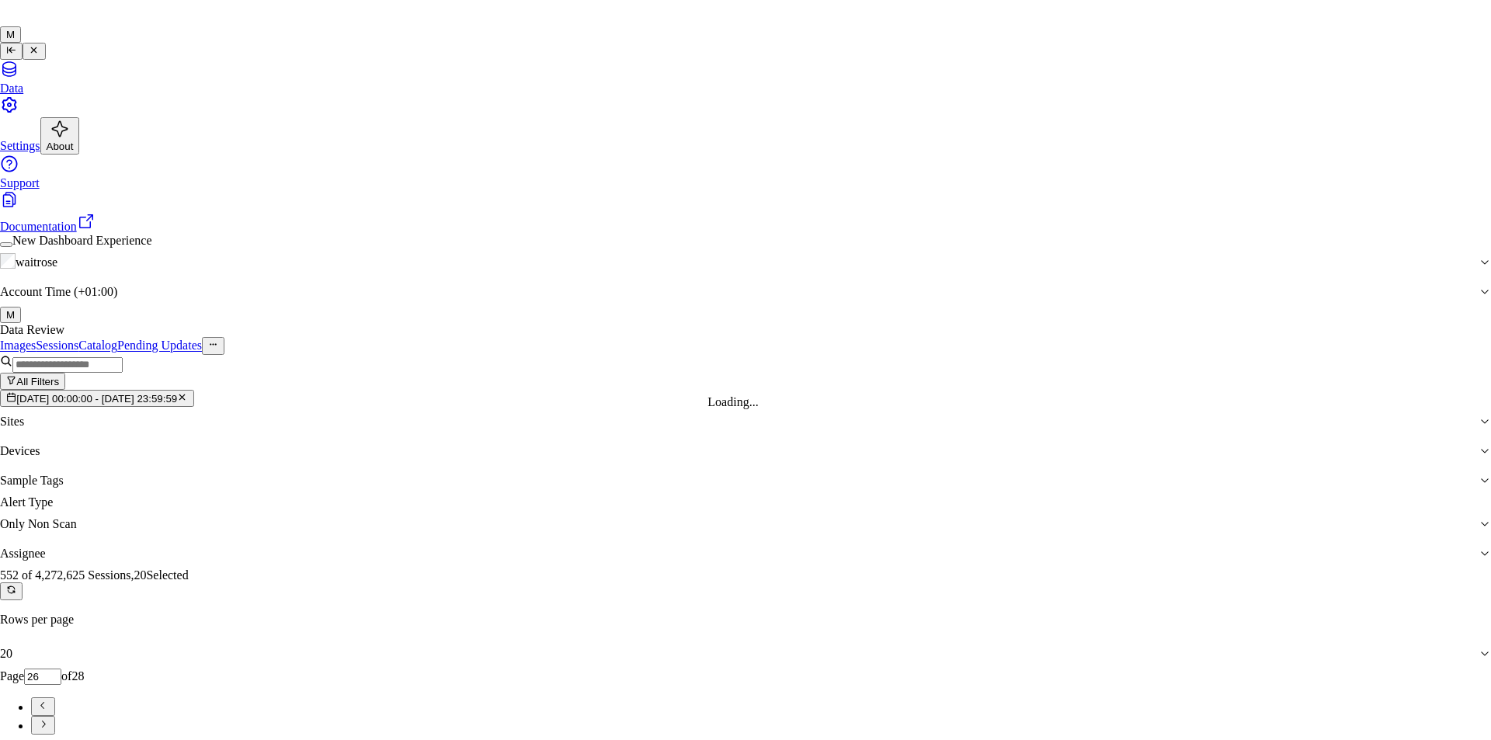
type input "ko"
click at [673, 409] on div "korisetty prem" at bounding box center [733, 402] width 235 height 14
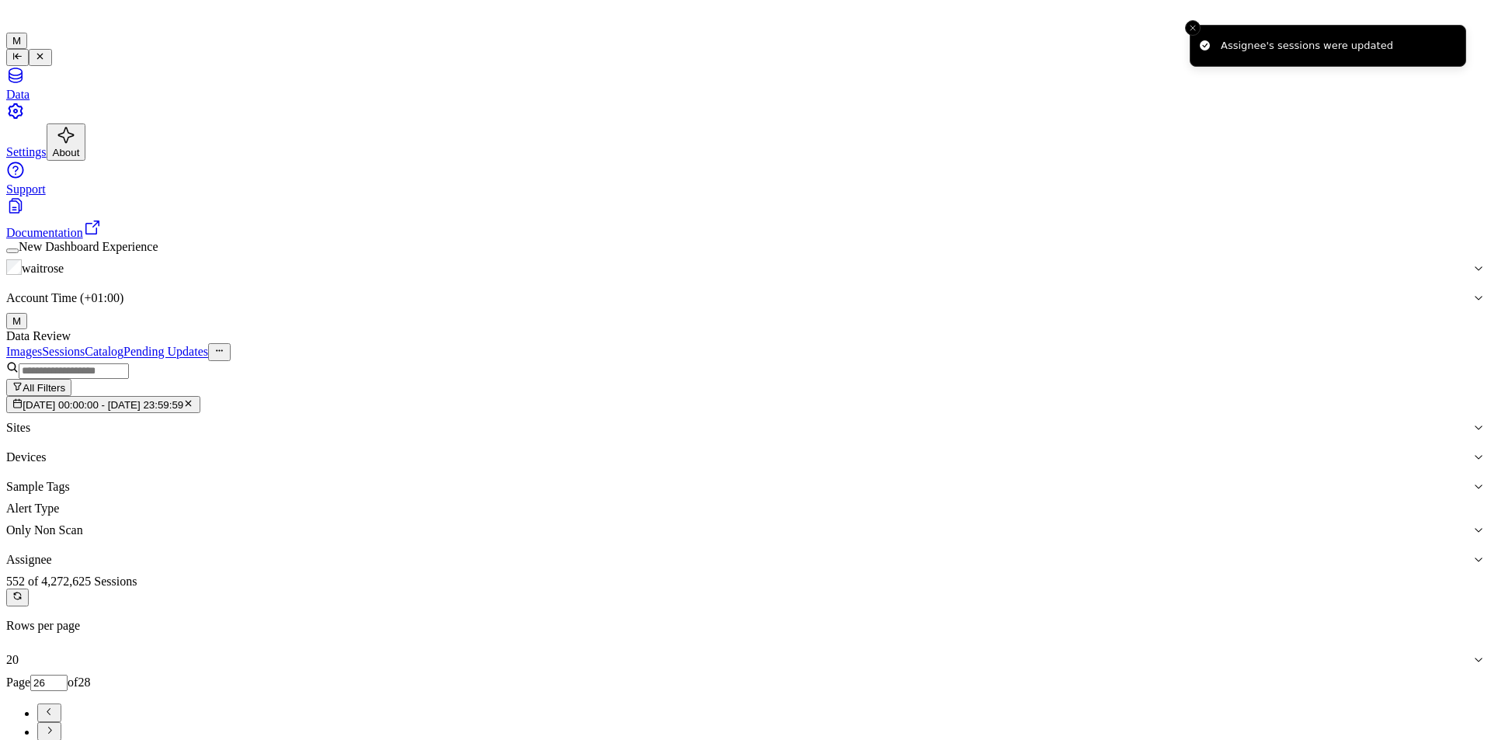
click at [61, 722] on button "Go to next page" at bounding box center [49, 731] width 24 height 19
type input "27"
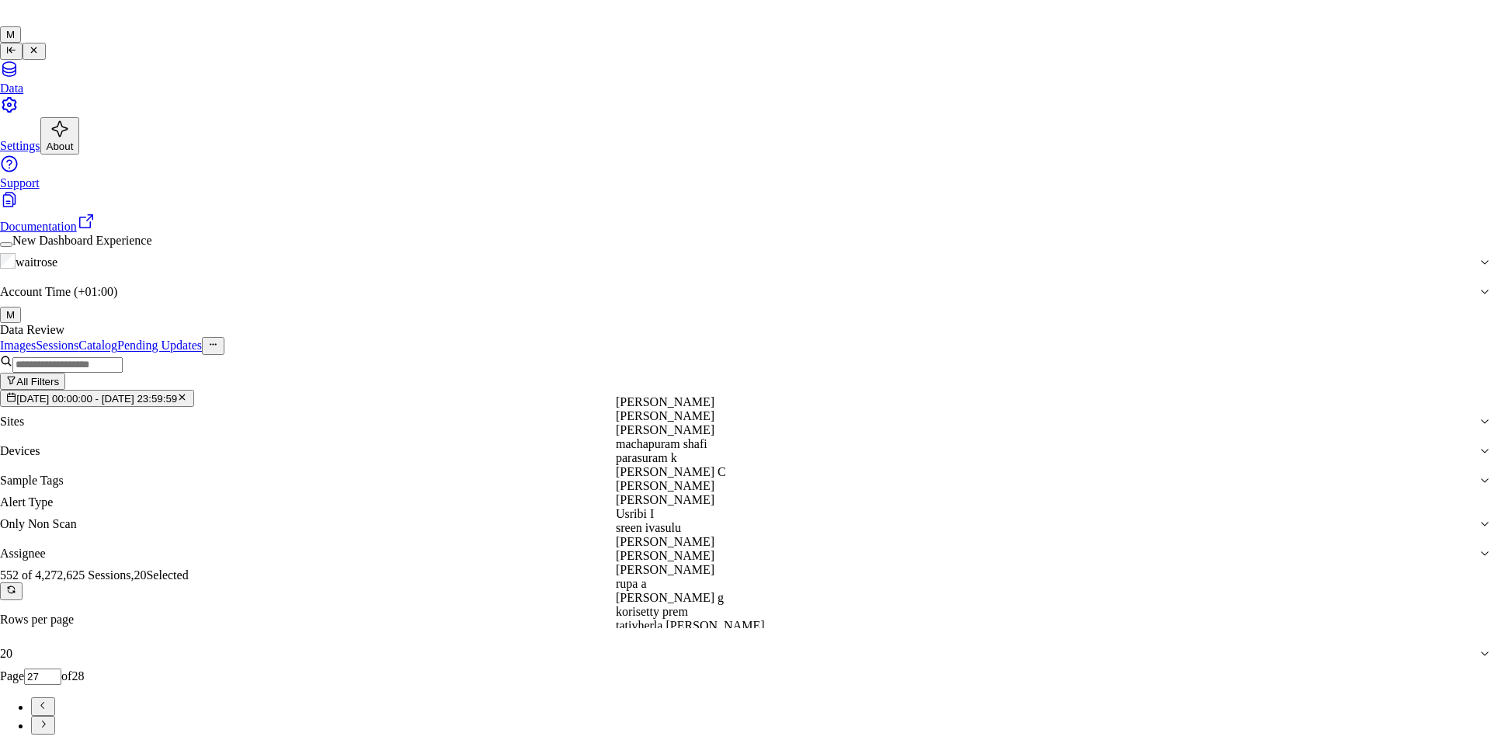
type input "ru"
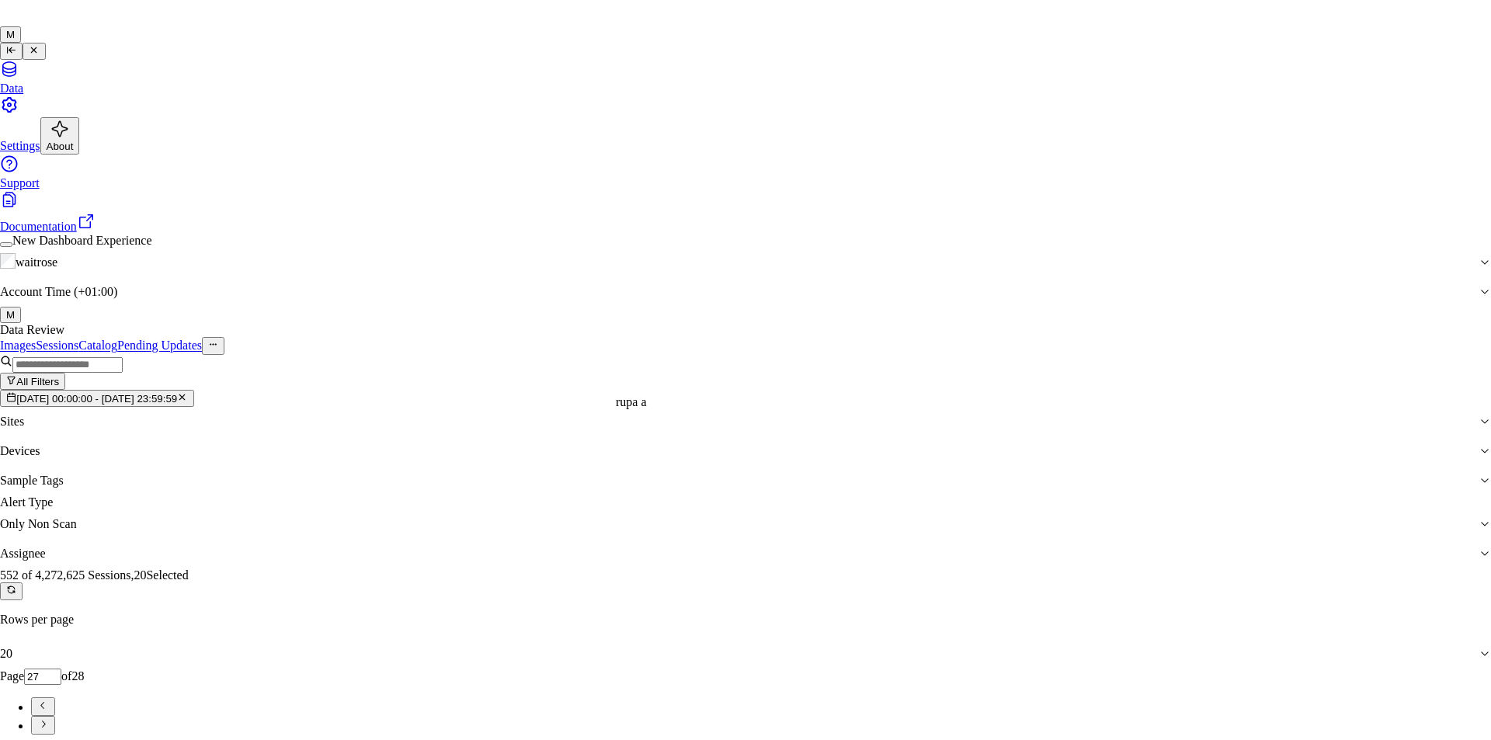
click at [701, 409] on div "rupa a" at bounding box center [733, 402] width 235 height 14
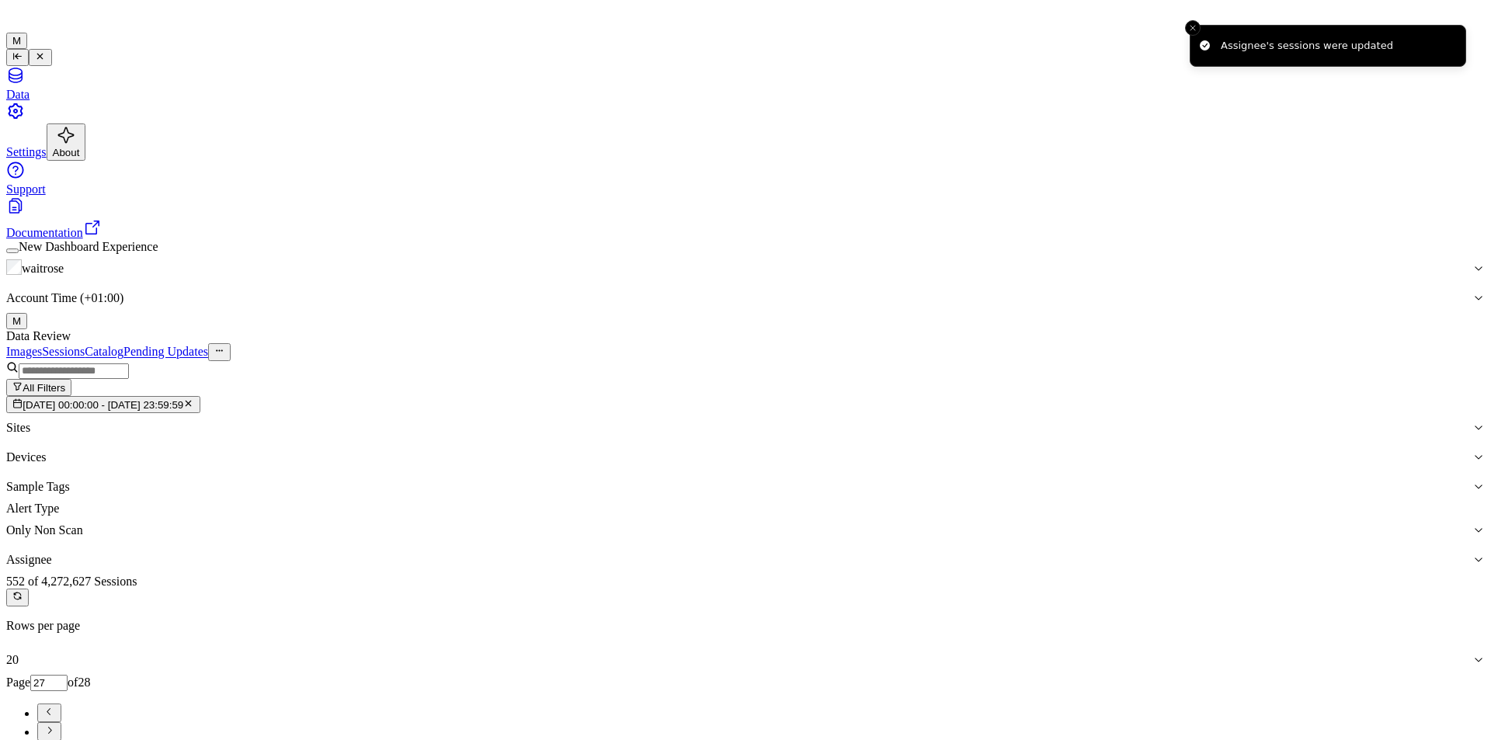
click at [55, 724] on icon "Go to next page" at bounding box center [49, 730] width 12 height 12
type input "28"
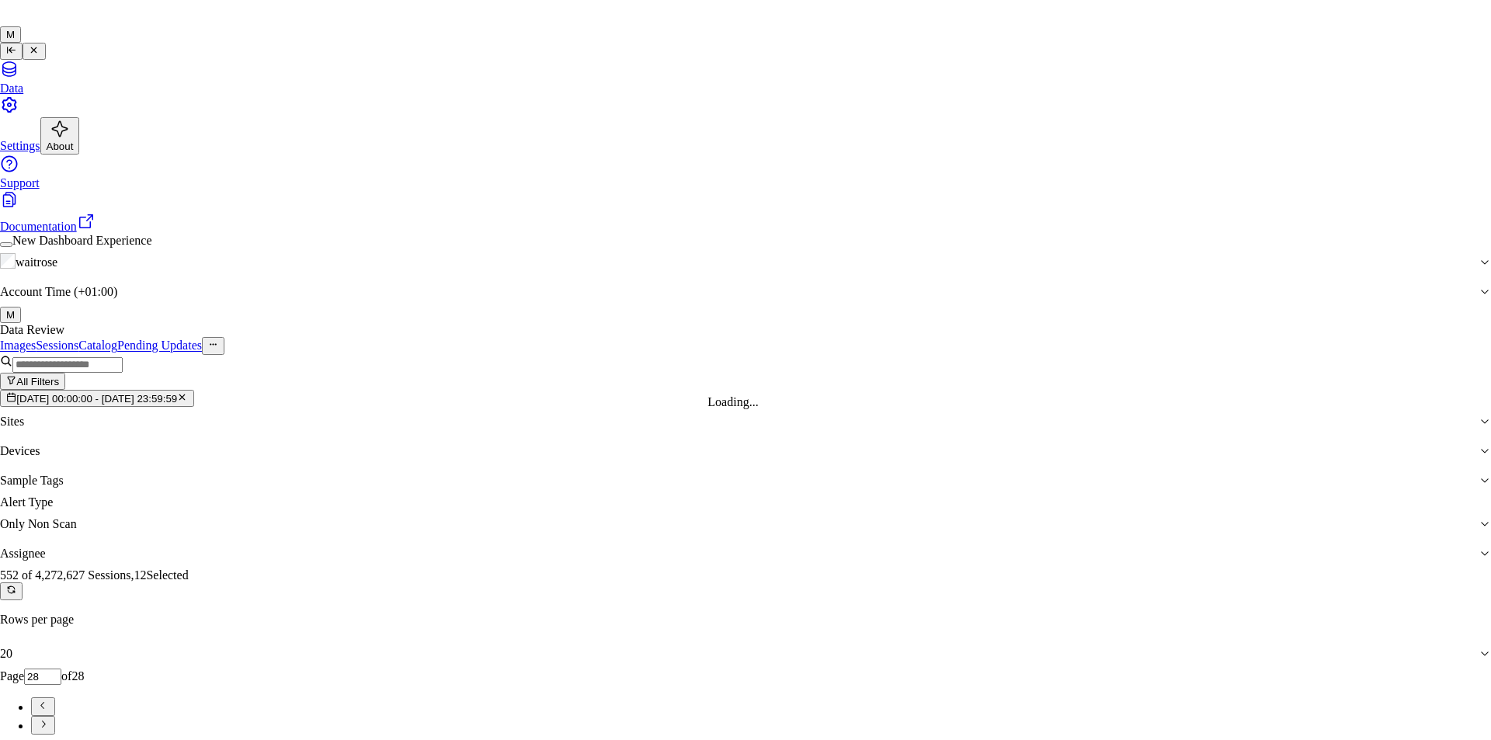
type input "ank"
click at [688, 409] on div "[PERSON_NAME]" at bounding box center [733, 402] width 235 height 14
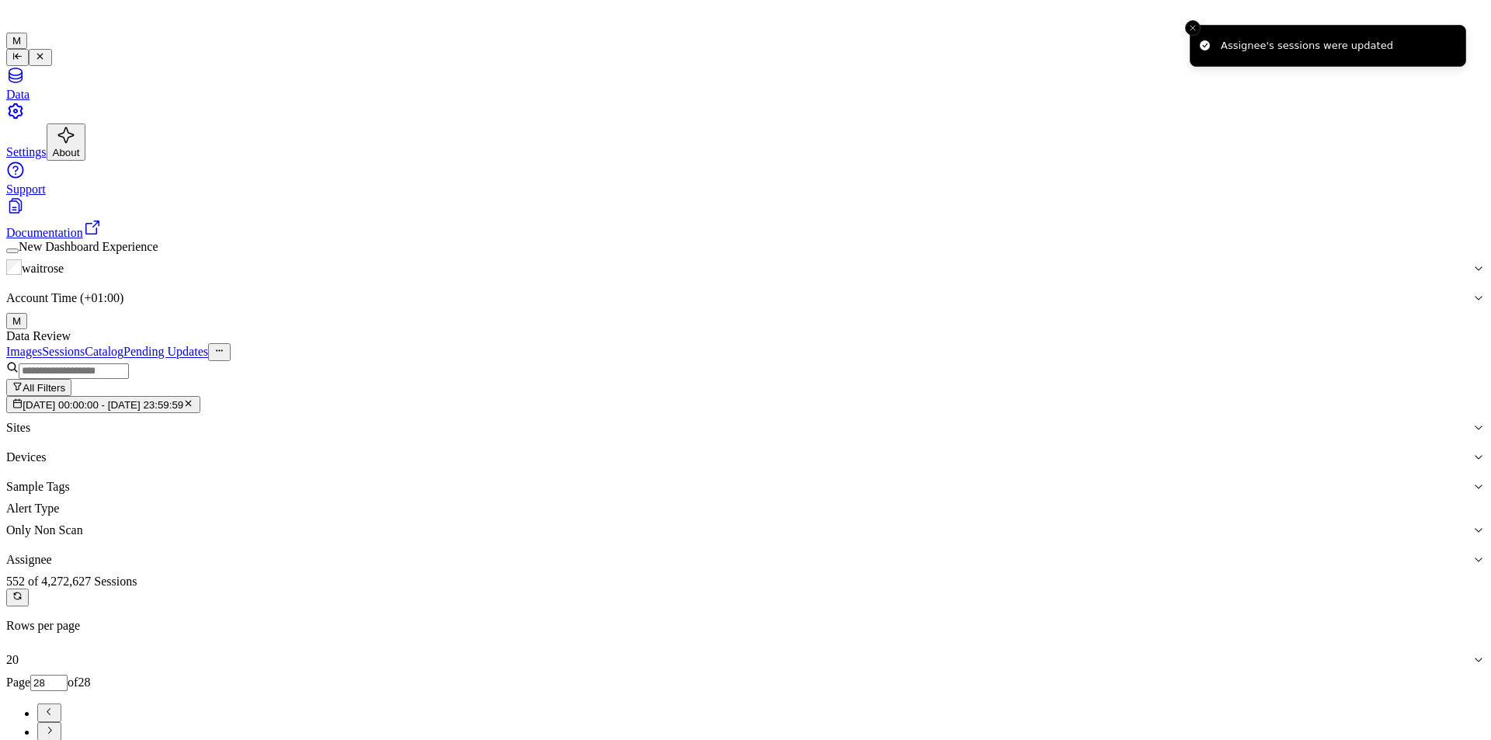
click at [1448, 722] on li "pagination" at bounding box center [760, 731] width 1447 height 19
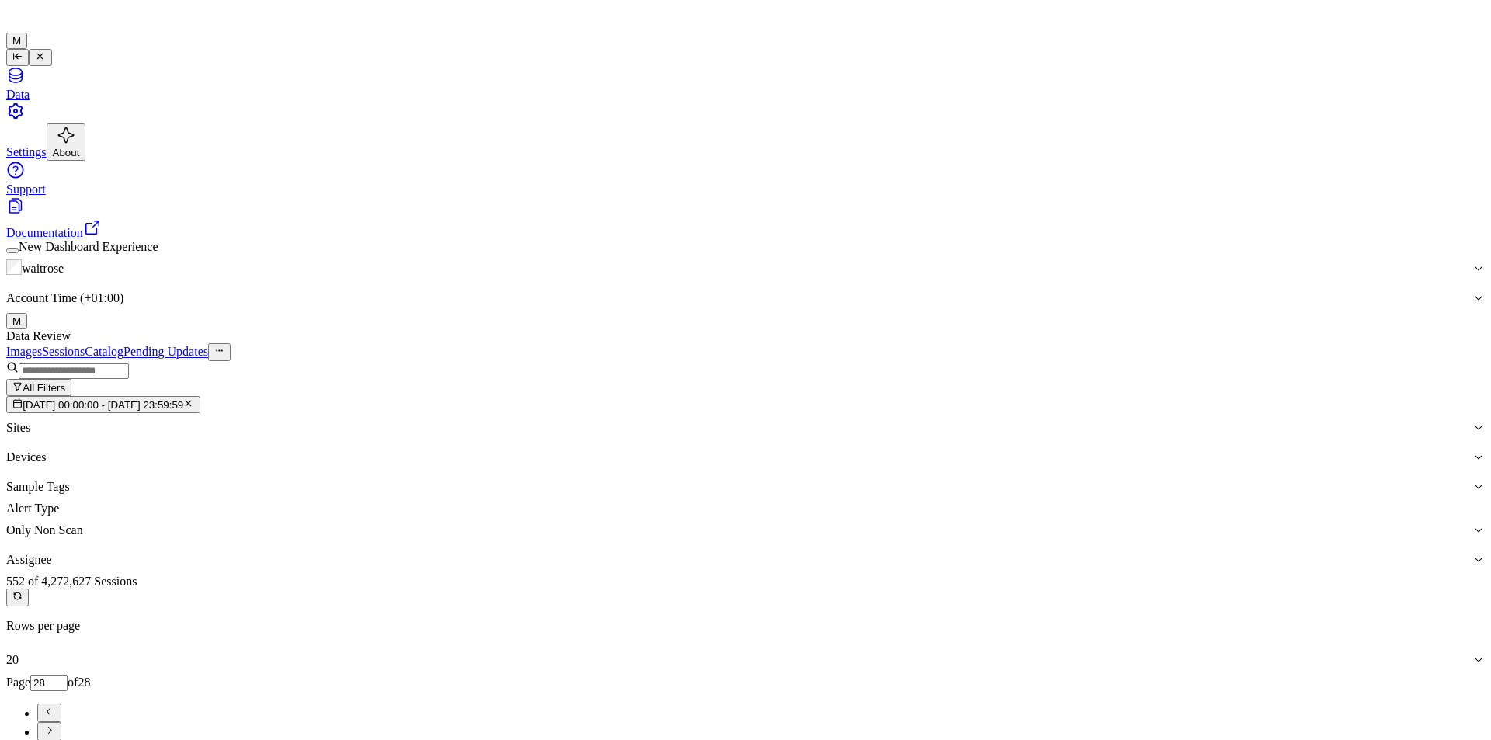
click at [669, 329] on div "Data Review Images Sessions Catalog Pending Updates All Filters [DATE] 00:00:00…" at bounding box center [745, 743] width 1478 height 829
click at [200, 396] on button "[DATE] 00:00:00 - [DATE] 23:59:59" at bounding box center [103, 404] width 194 height 17
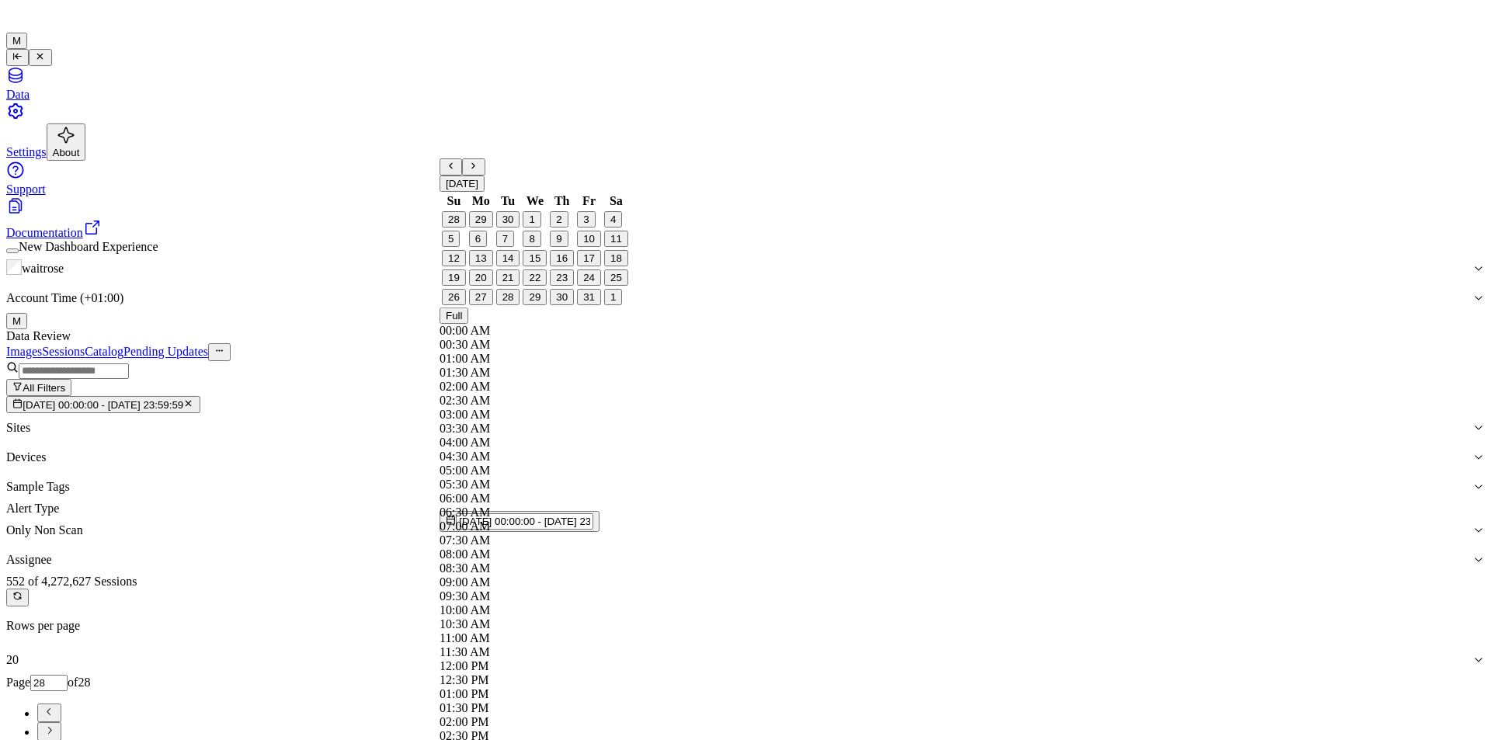
click at [193, 398] on icon "button" at bounding box center [188, 403] width 10 height 10
type input "1"
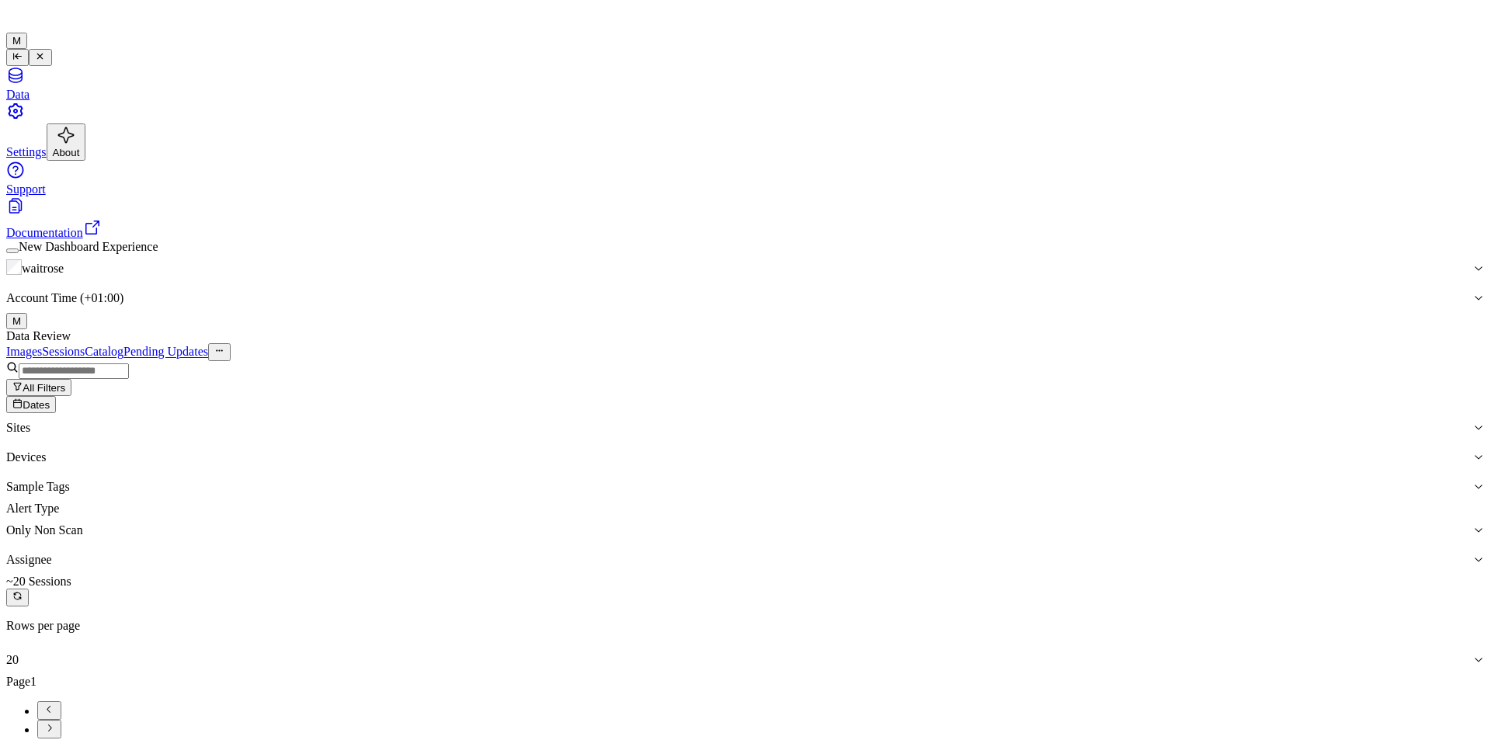
click at [50, 399] on span "Dates" at bounding box center [36, 405] width 27 height 12
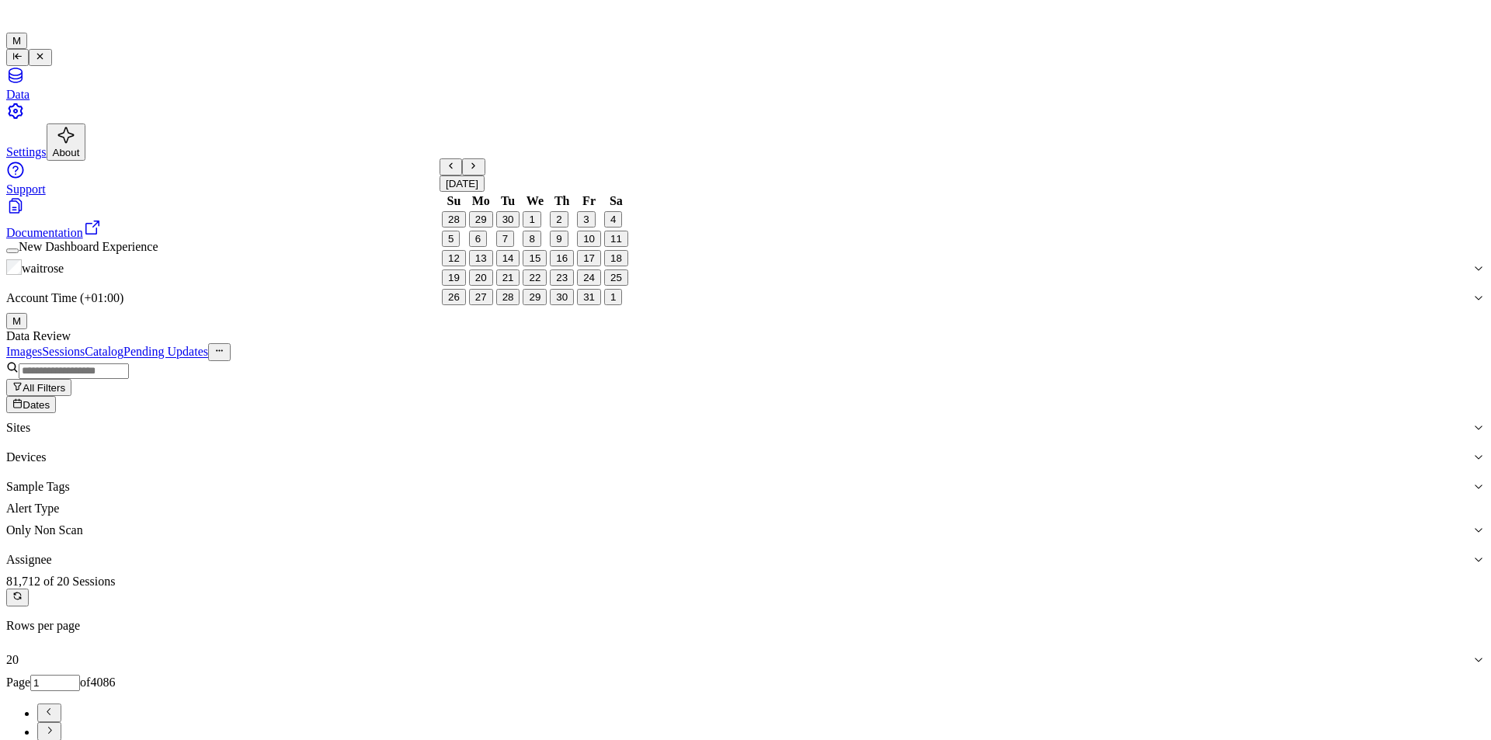
click at [538, 247] on button "8" at bounding box center [532, 239] width 18 height 16
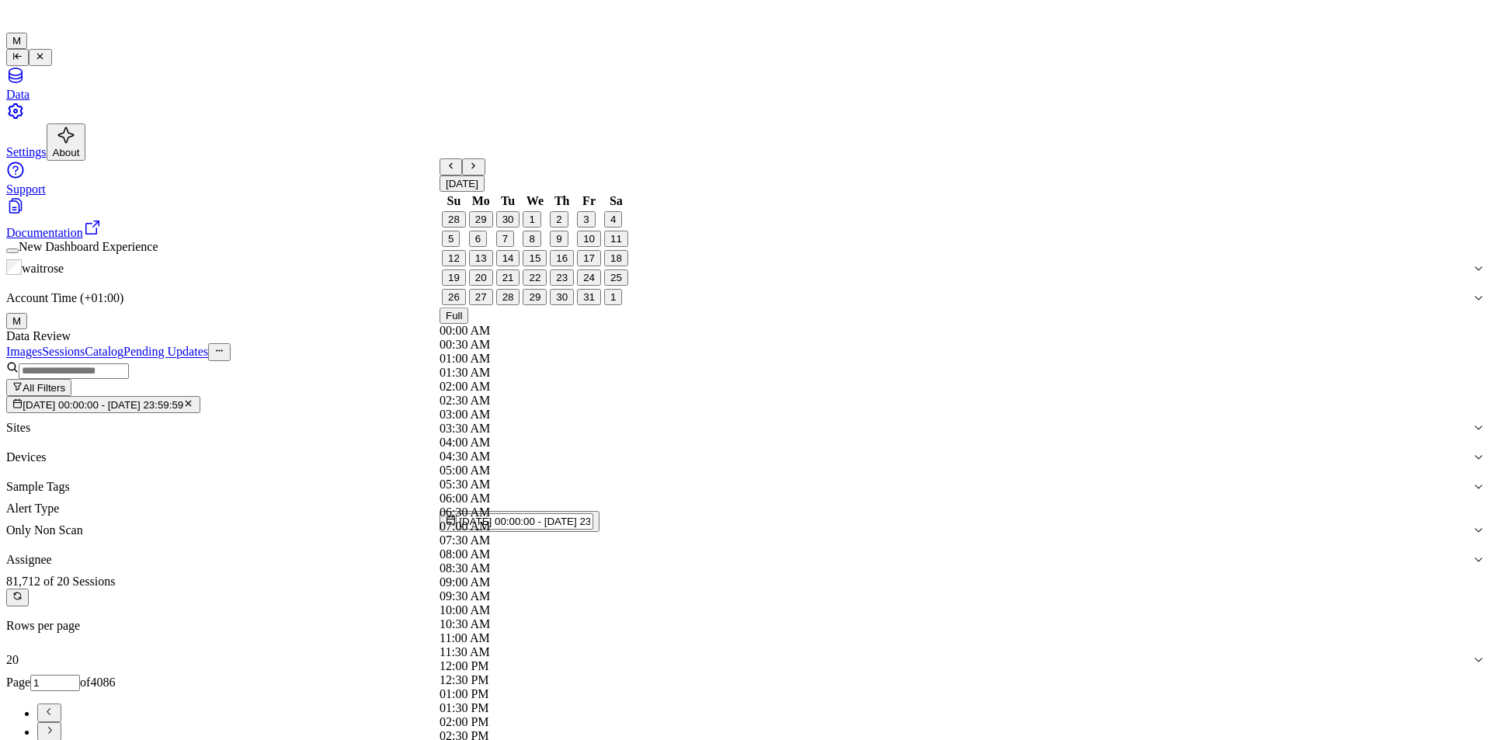
click at [620, 329] on div "Data Review" at bounding box center [745, 336] width 1478 height 14
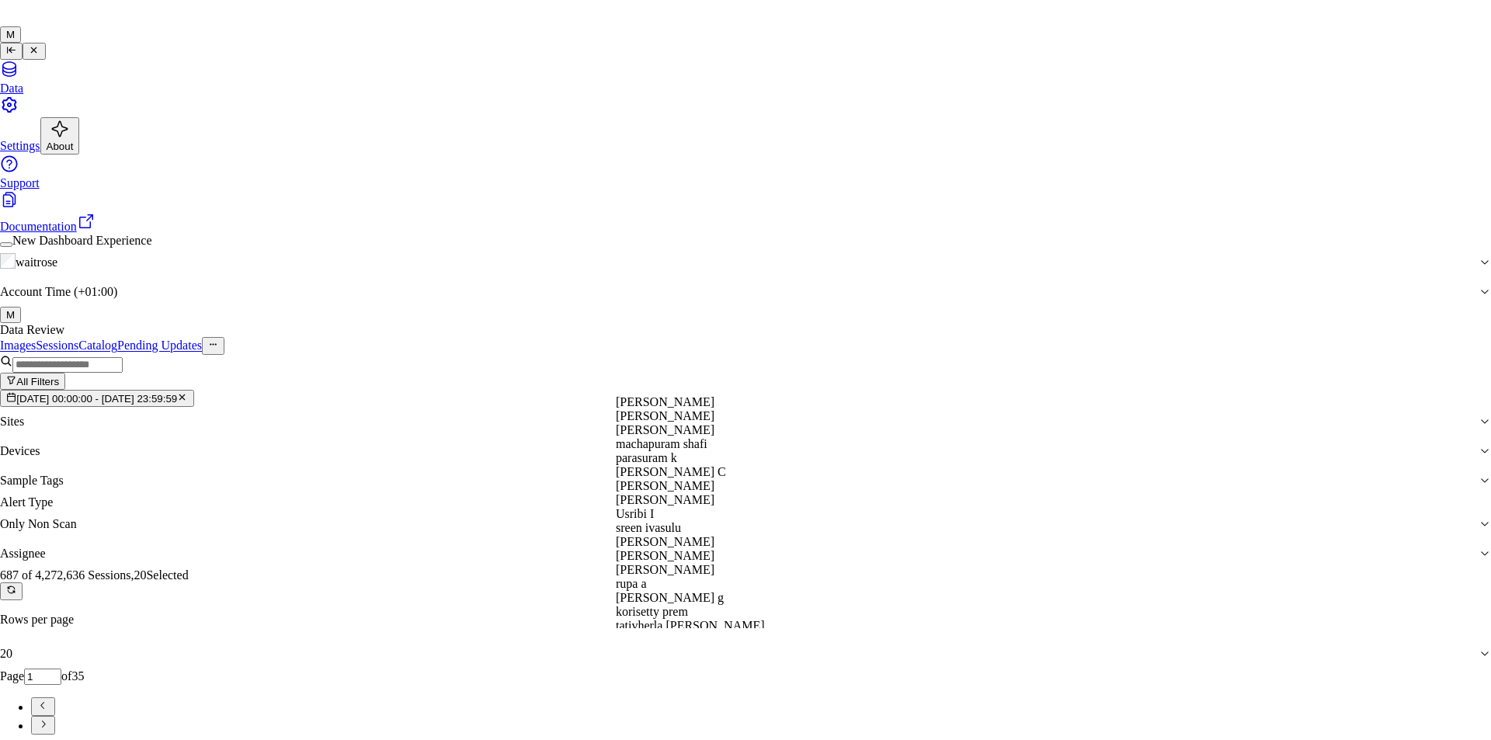
type input "ro"
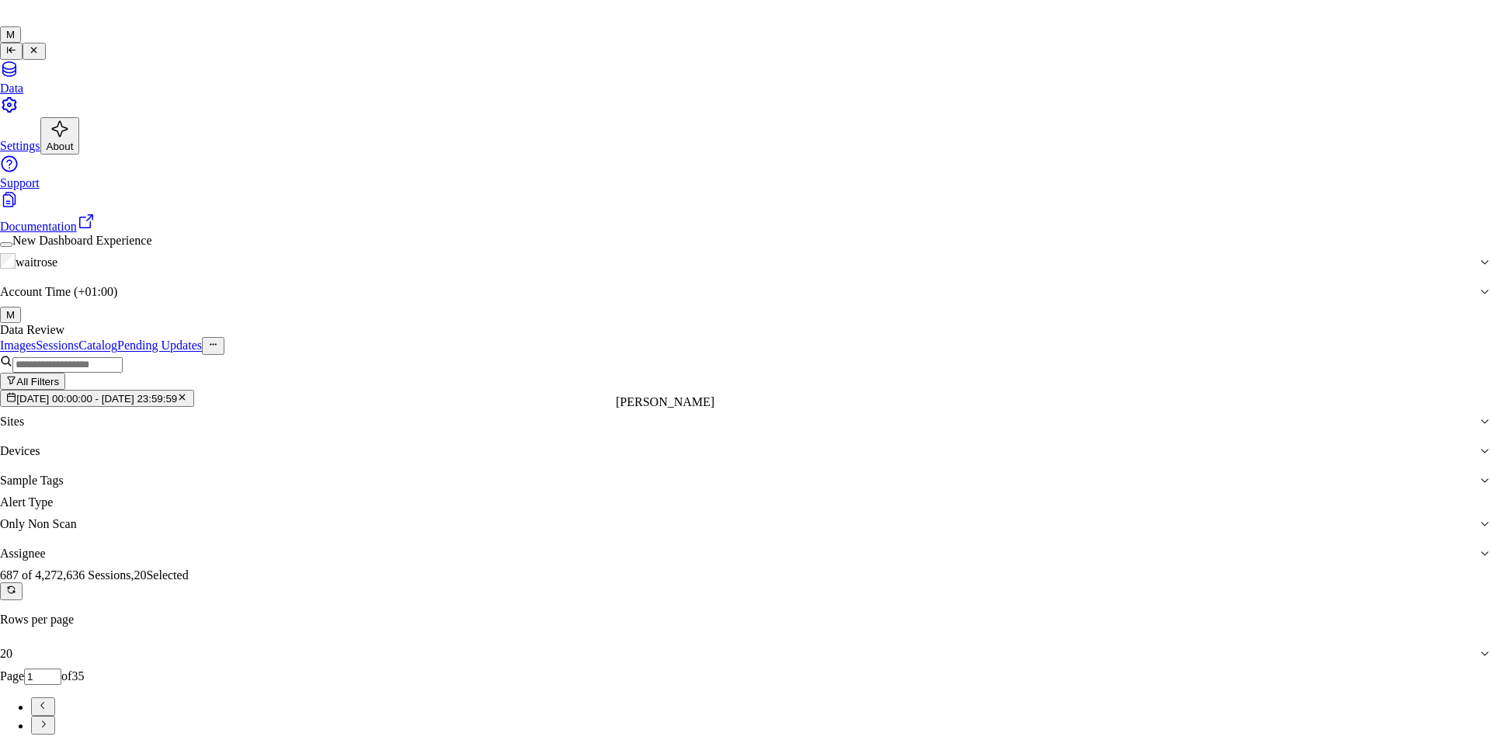
click at [684, 409] on div "[PERSON_NAME]" at bounding box center [733, 402] width 235 height 14
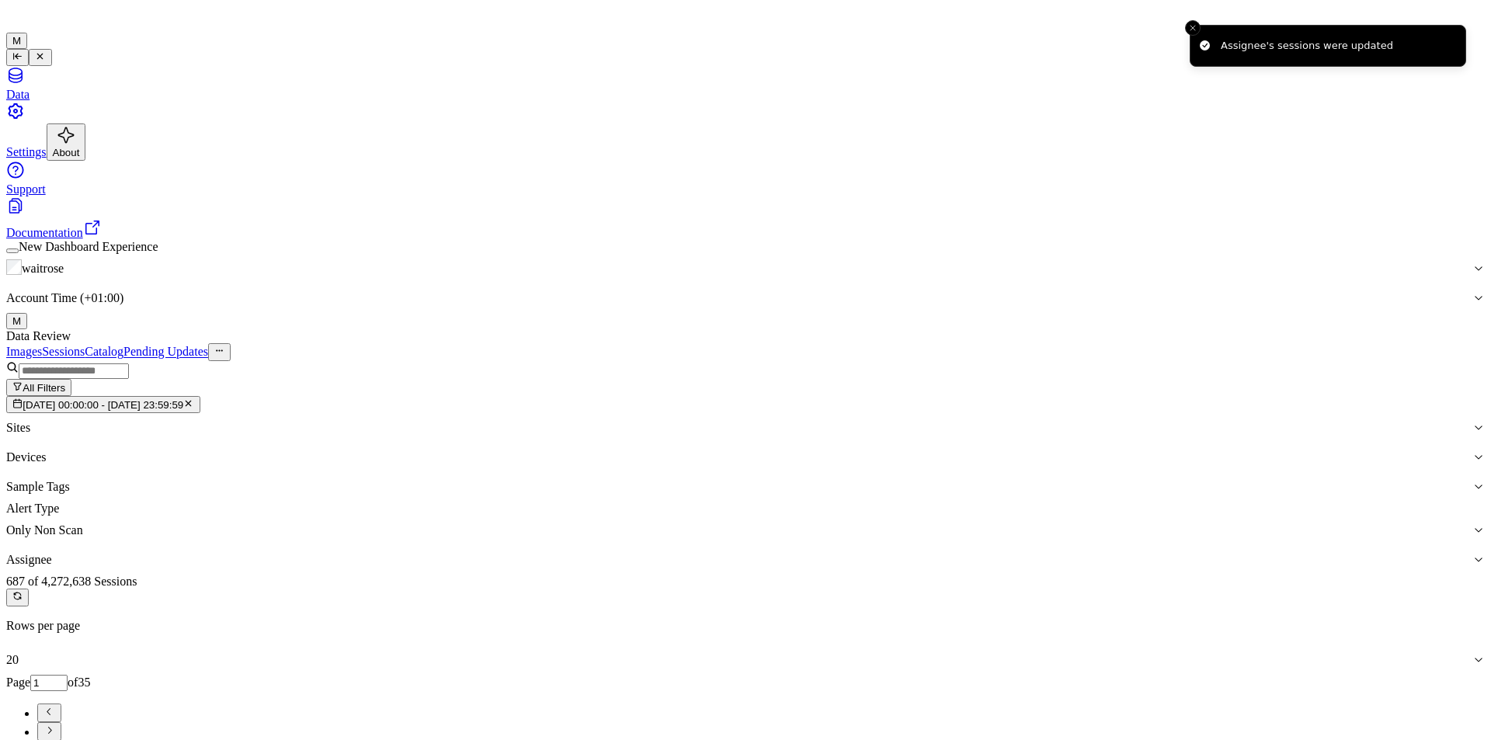
click at [61, 722] on button "Go to next page" at bounding box center [49, 731] width 24 height 19
type input "2"
click at [969, 343] on div "Images Sessions Catalog Pending Updates" at bounding box center [745, 351] width 1478 height 17
